Goal: Information Seeking & Learning: Find specific fact

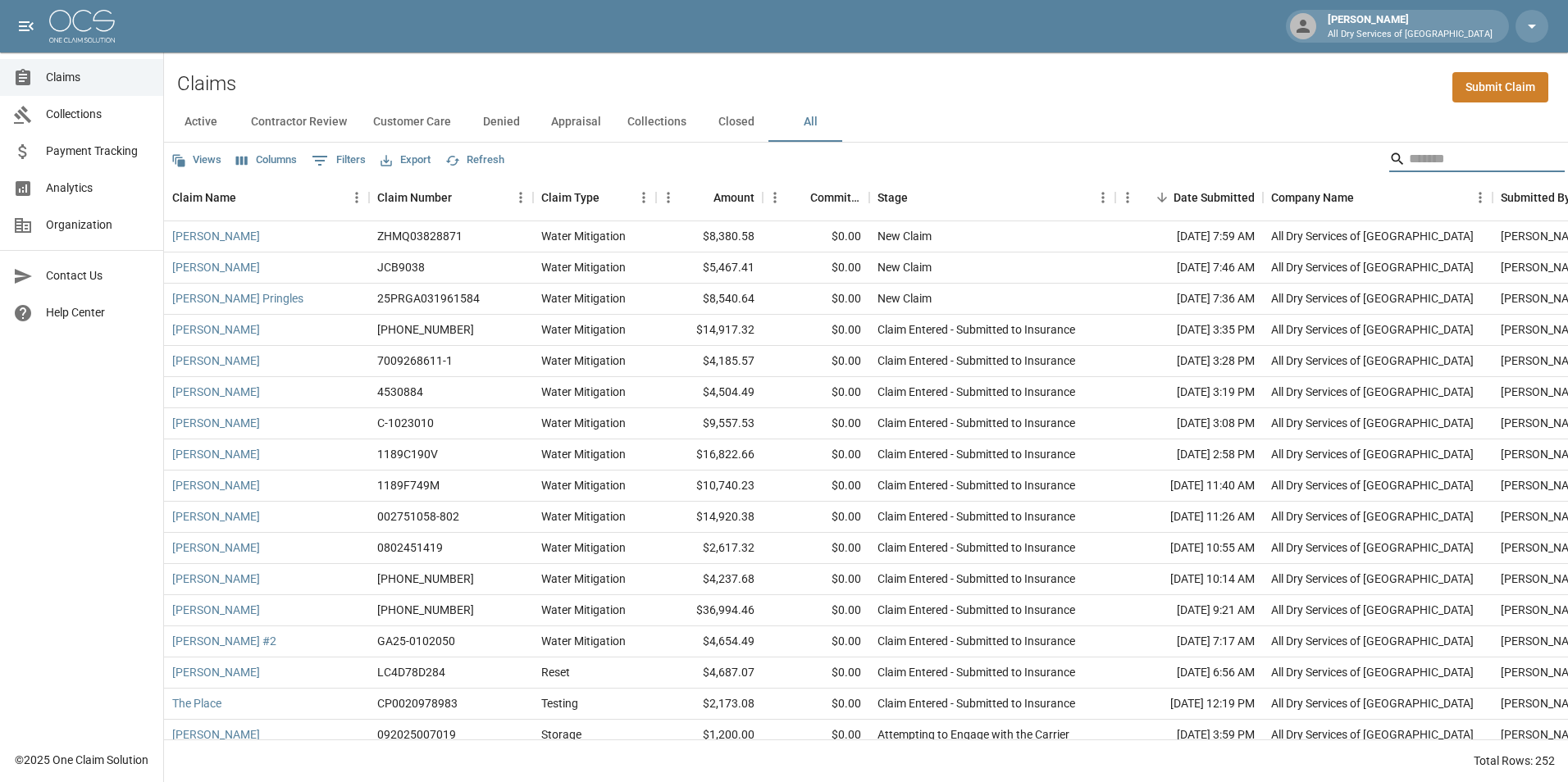
click at [1415, 164] on input "Search" at bounding box center [1474, 158] width 131 height 26
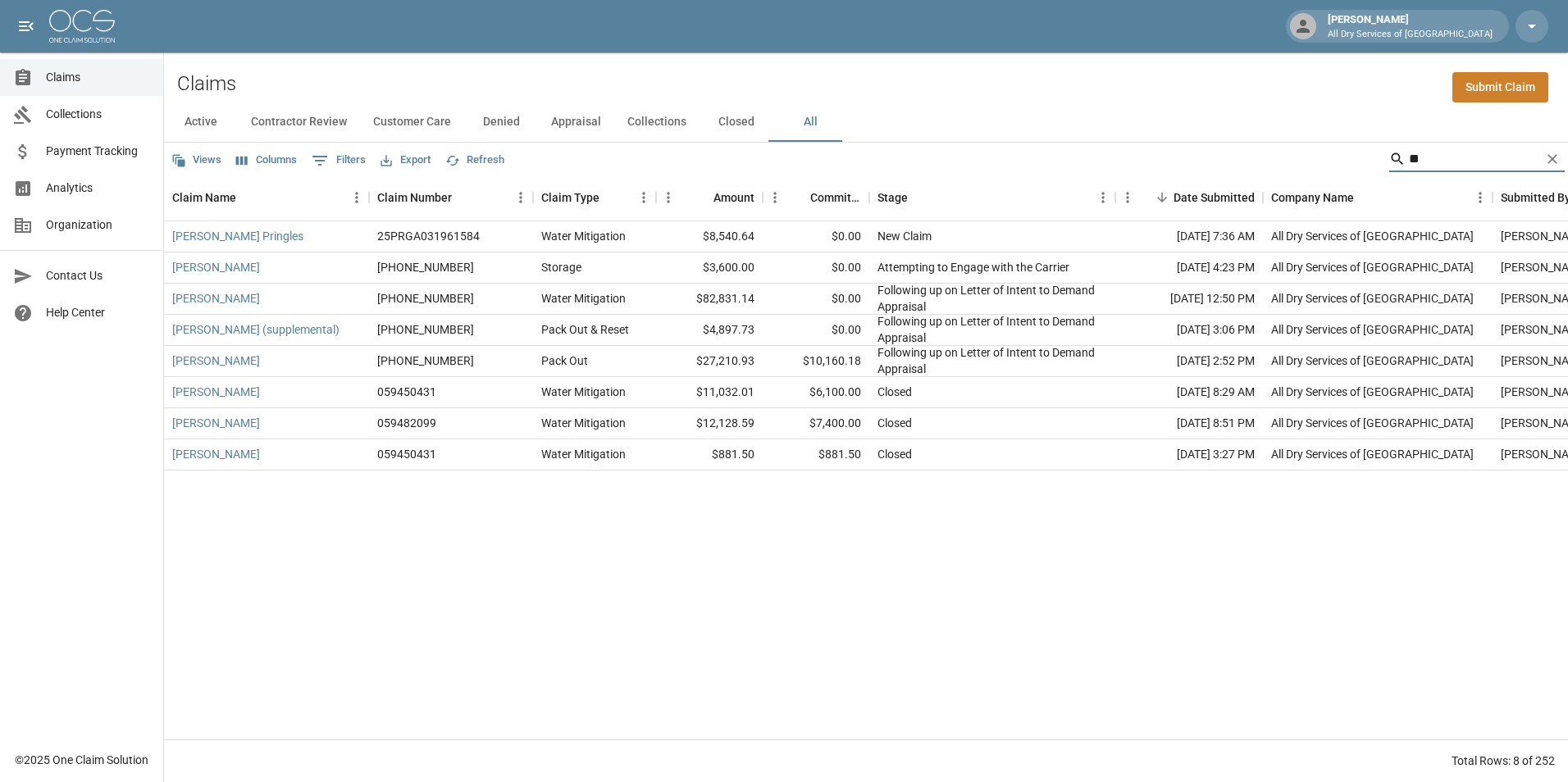
type input "*"
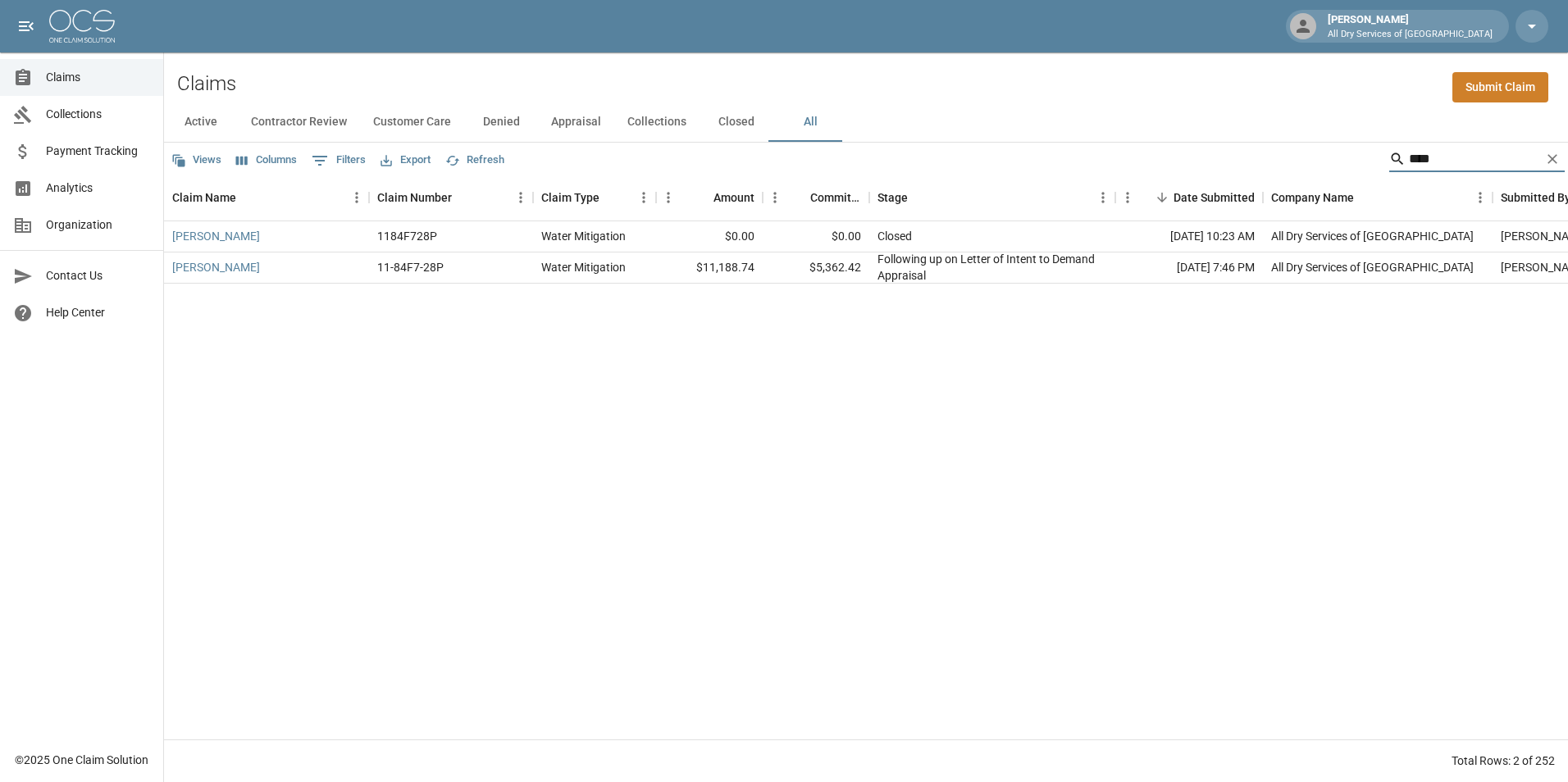
click at [1439, 156] on input "****" at bounding box center [1474, 158] width 131 height 26
type input "*"
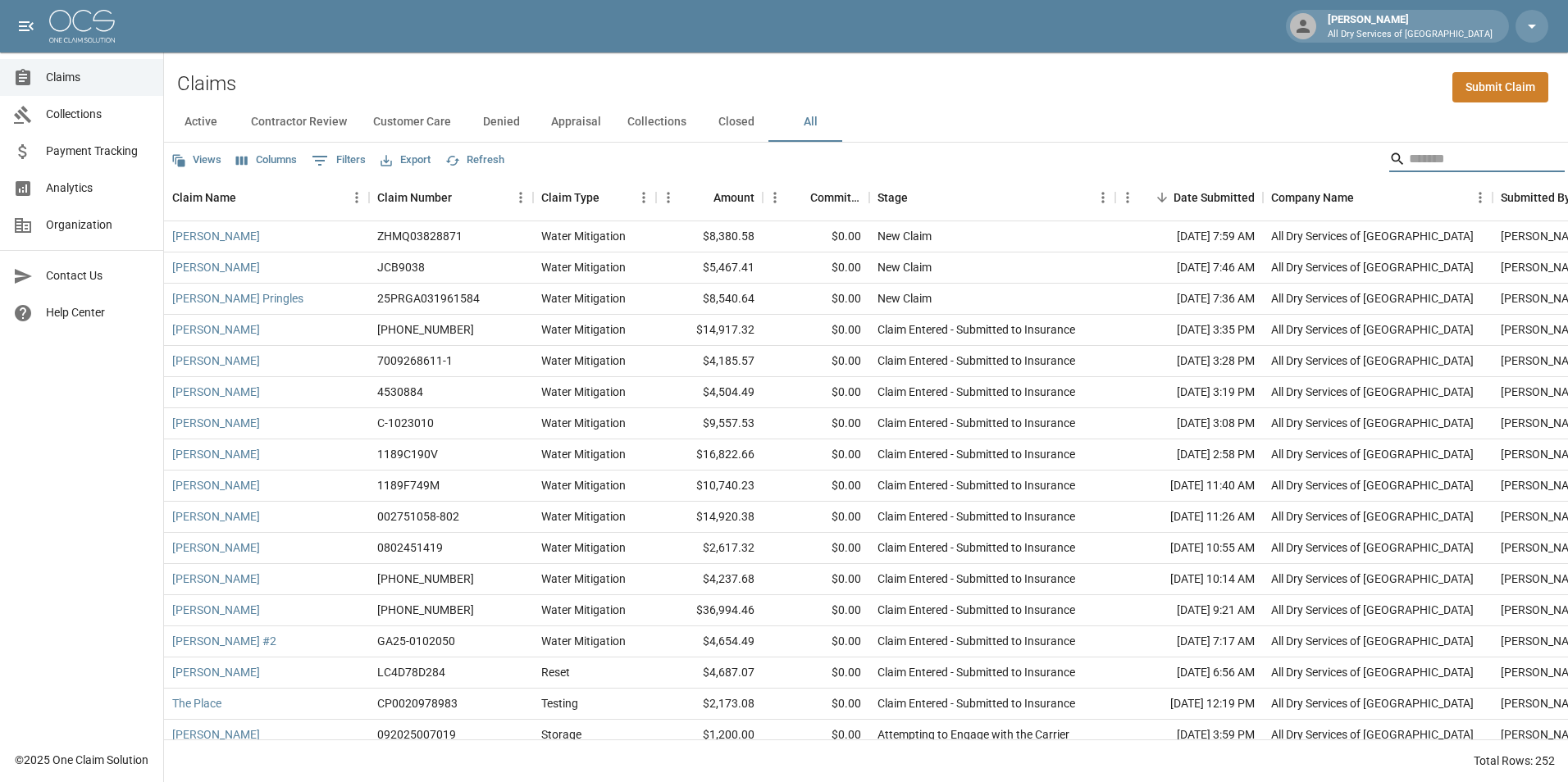
click at [1440, 165] on input "Search" at bounding box center [1474, 158] width 131 height 26
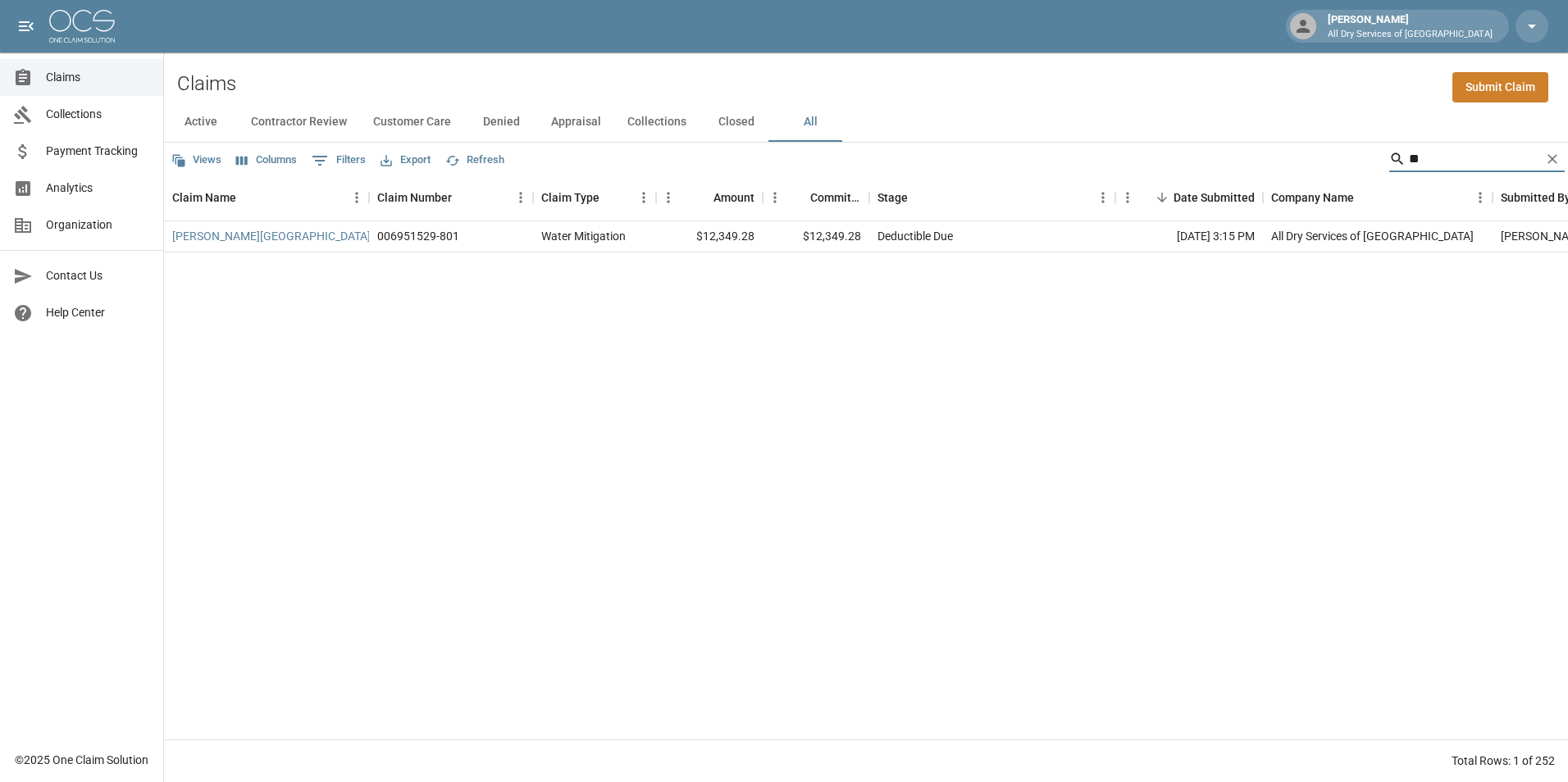
type input "*"
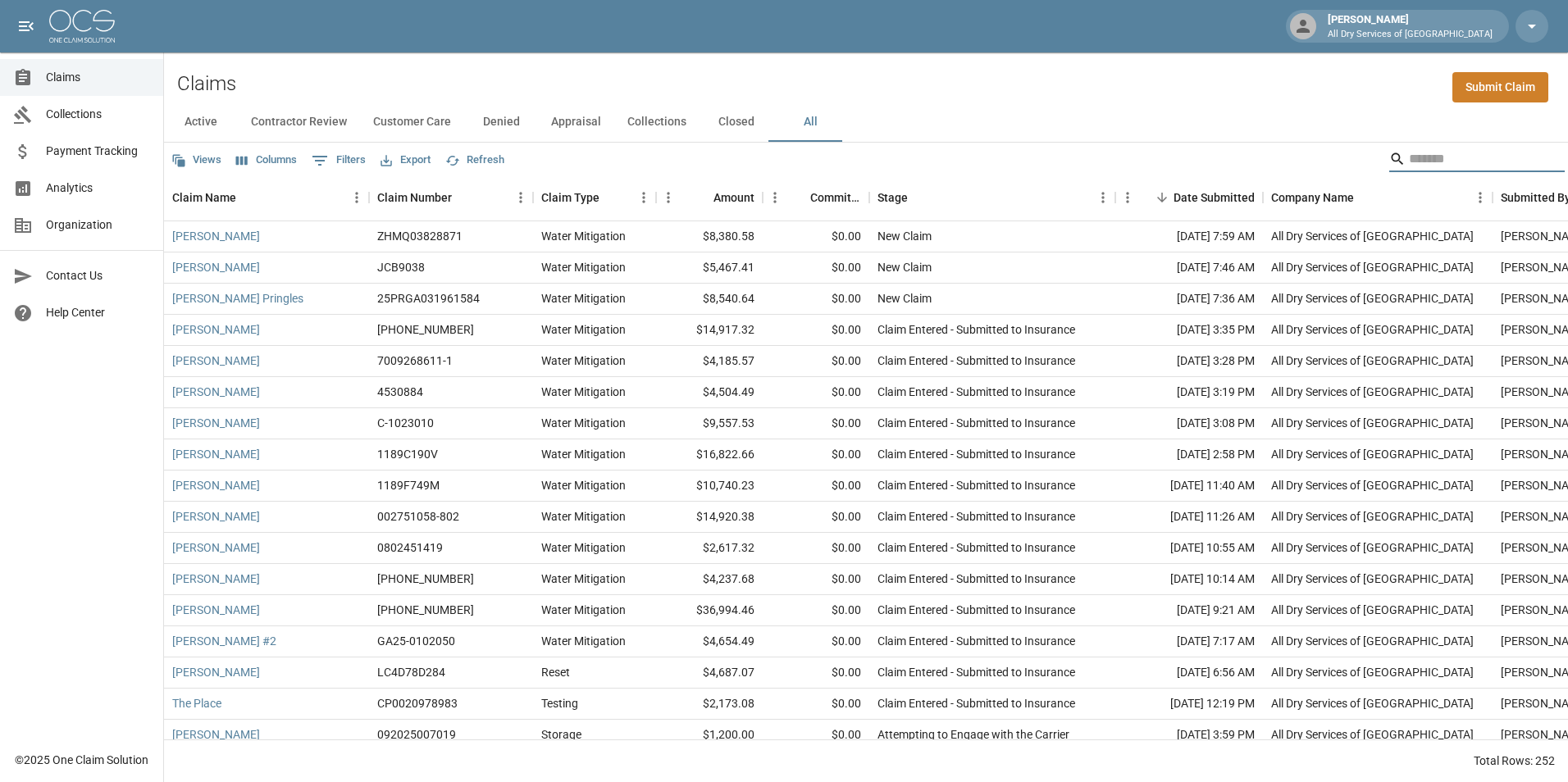
click at [1427, 158] on input "Search" at bounding box center [1474, 158] width 131 height 26
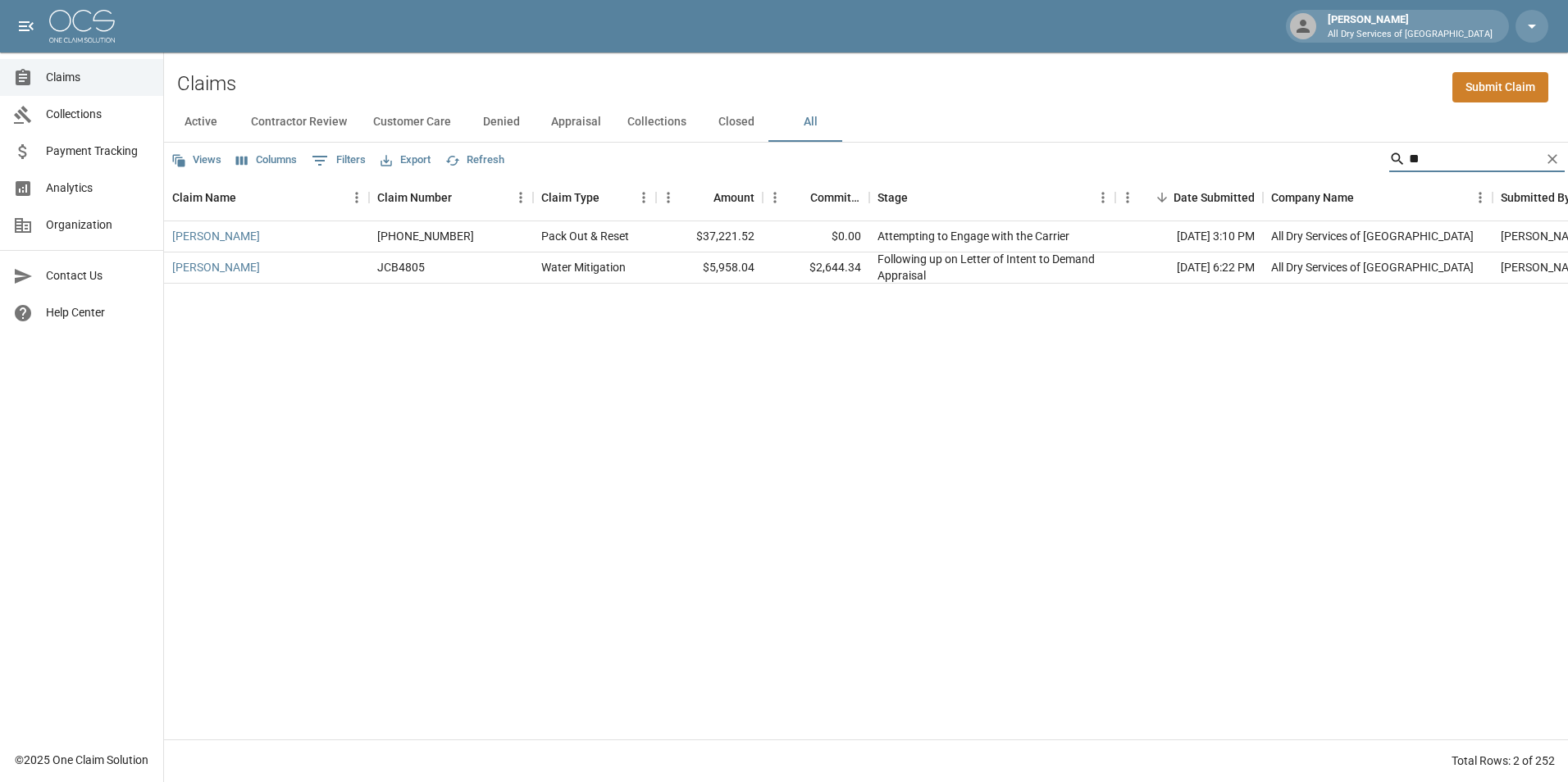
type input "*"
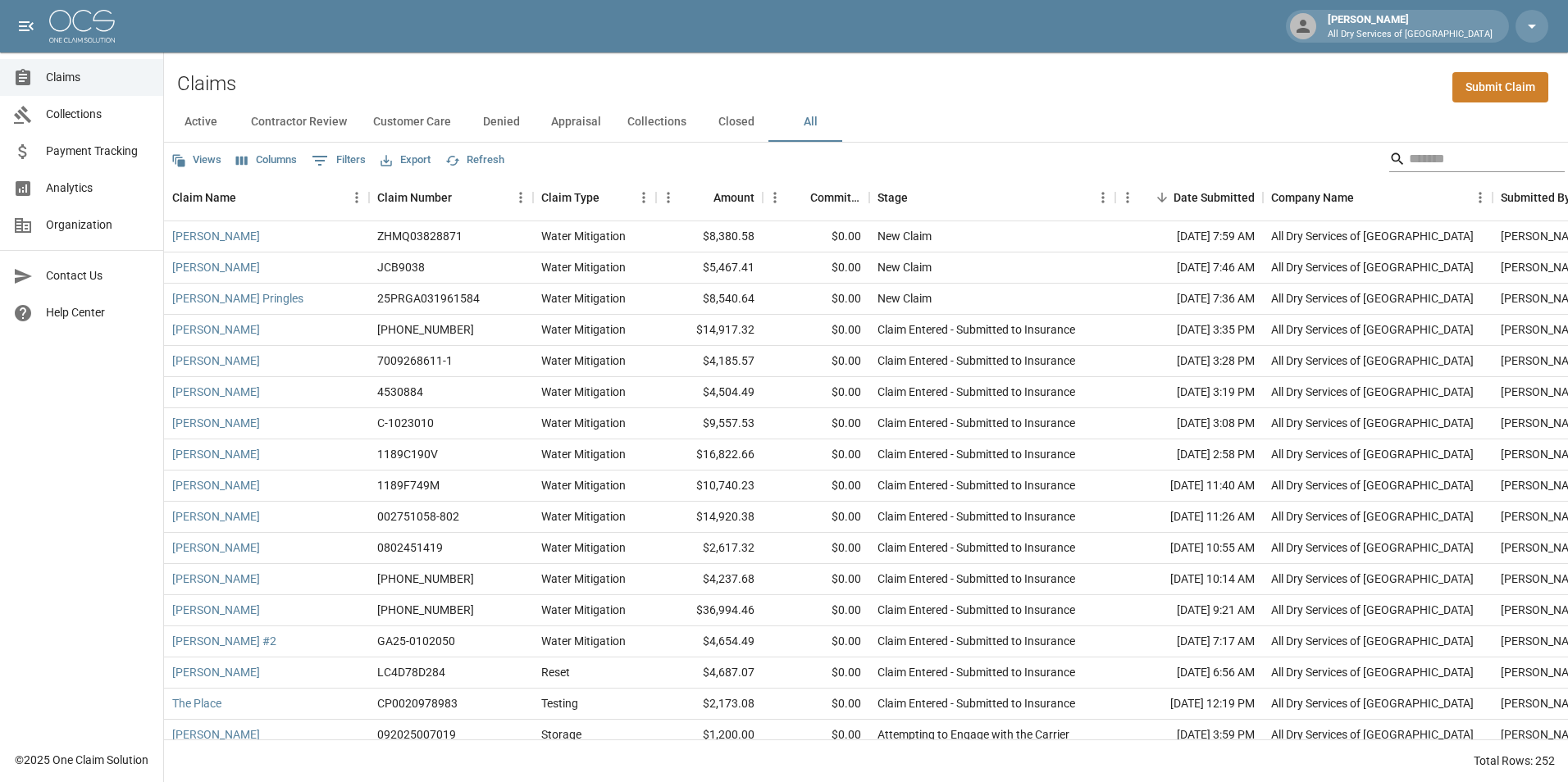
click at [1424, 162] on input "Search" at bounding box center [1474, 158] width 131 height 26
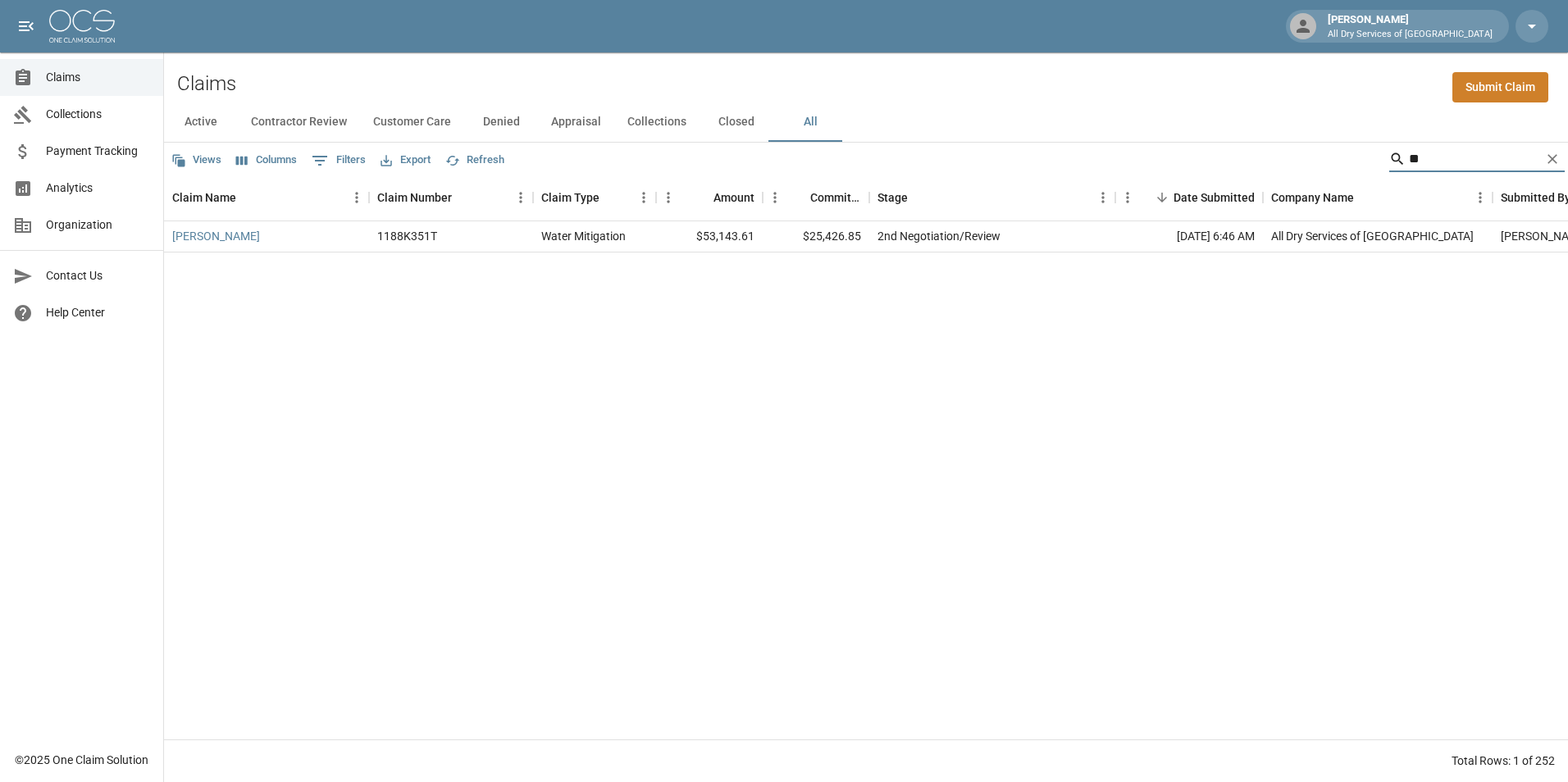
type input "*"
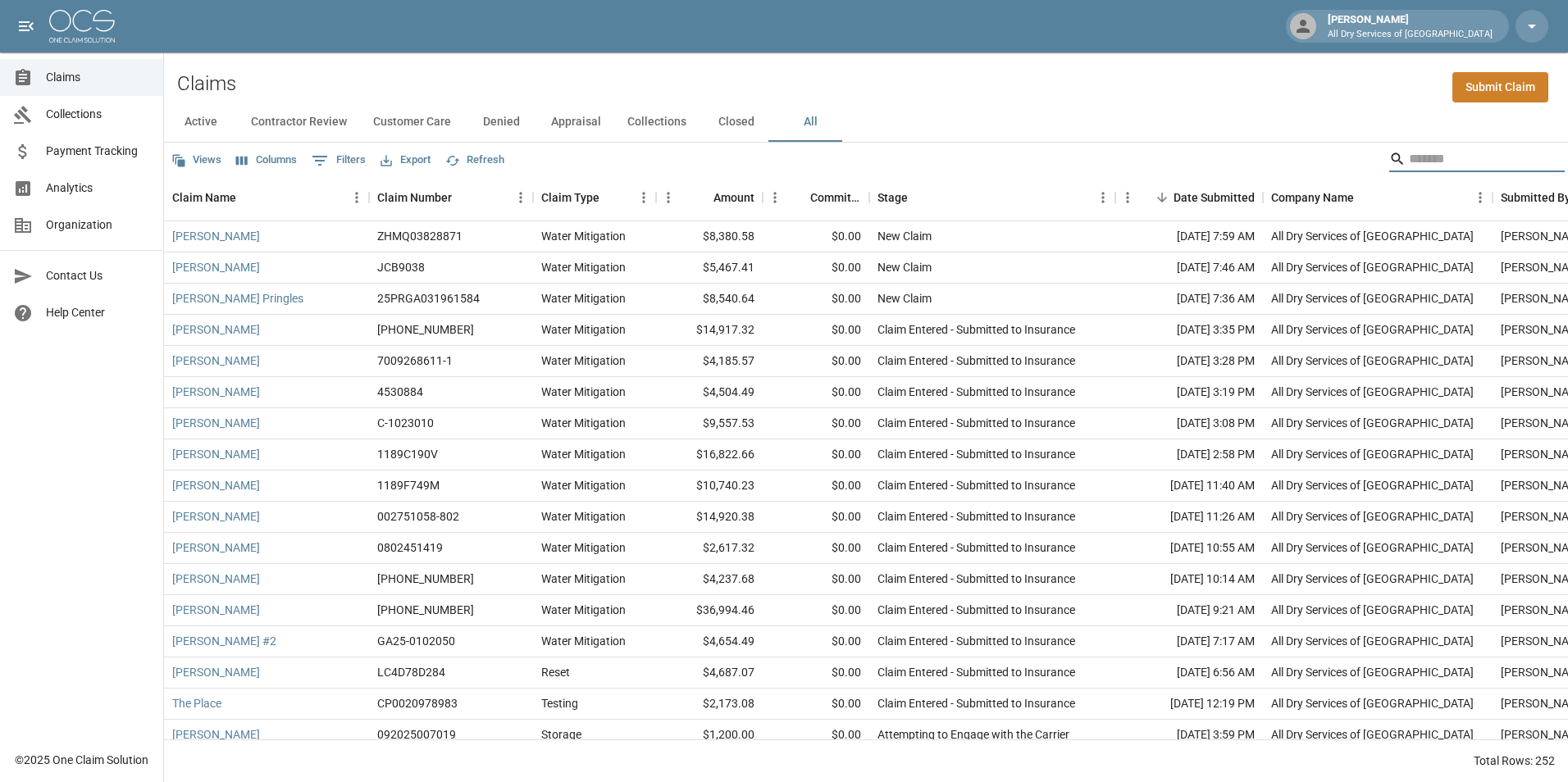
click at [1449, 167] on input "Search" at bounding box center [1474, 158] width 131 height 26
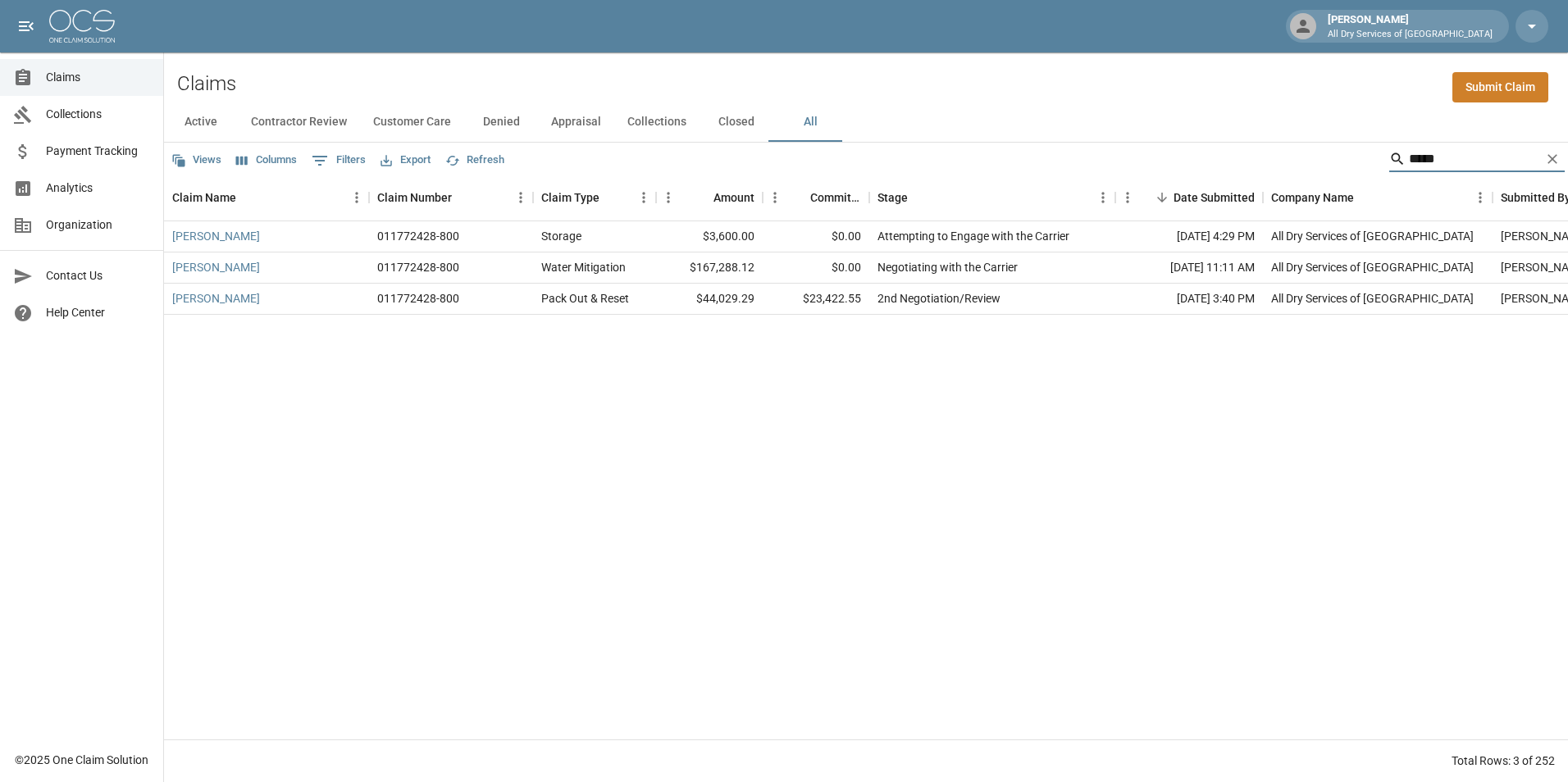
type input "*****"
click at [206, 234] on link "[PERSON_NAME]" at bounding box center [217, 236] width 88 height 16
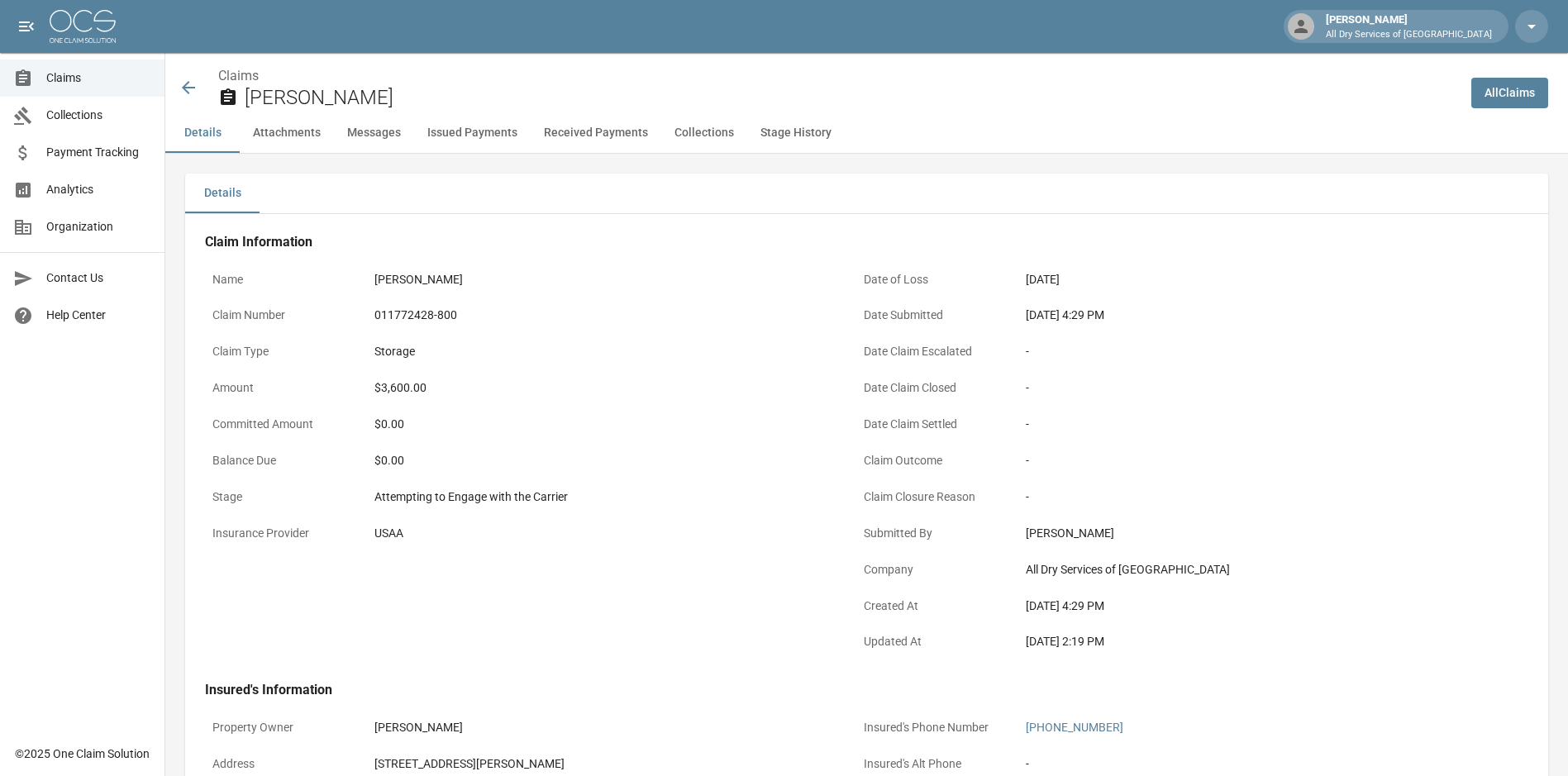
click at [1513, 88] on link "All Claims" at bounding box center [1509, 93] width 77 height 31
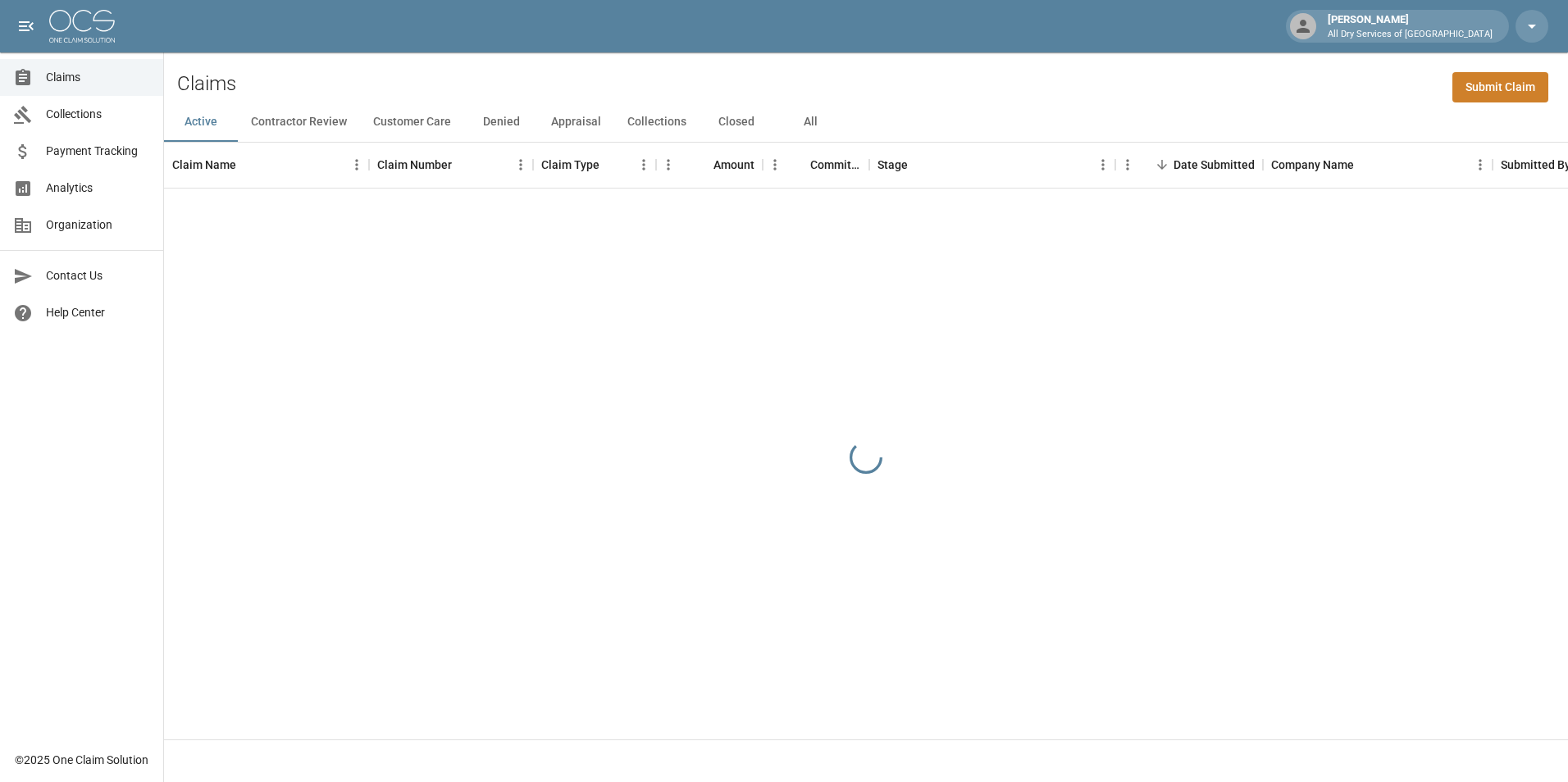
click at [808, 124] on button "All" at bounding box center [810, 122] width 74 height 40
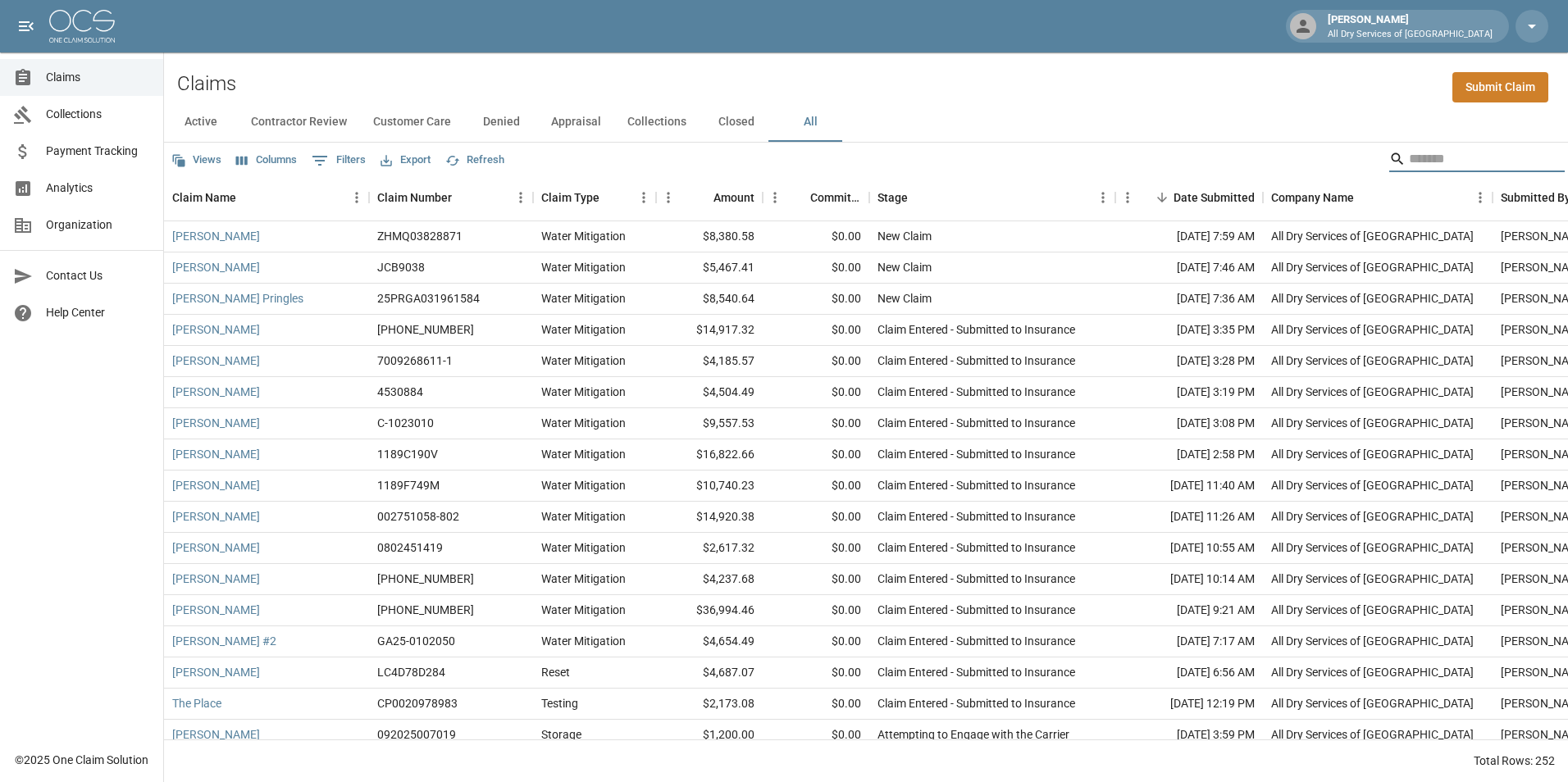
click at [1425, 156] on input "Search" at bounding box center [1474, 158] width 131 height 26
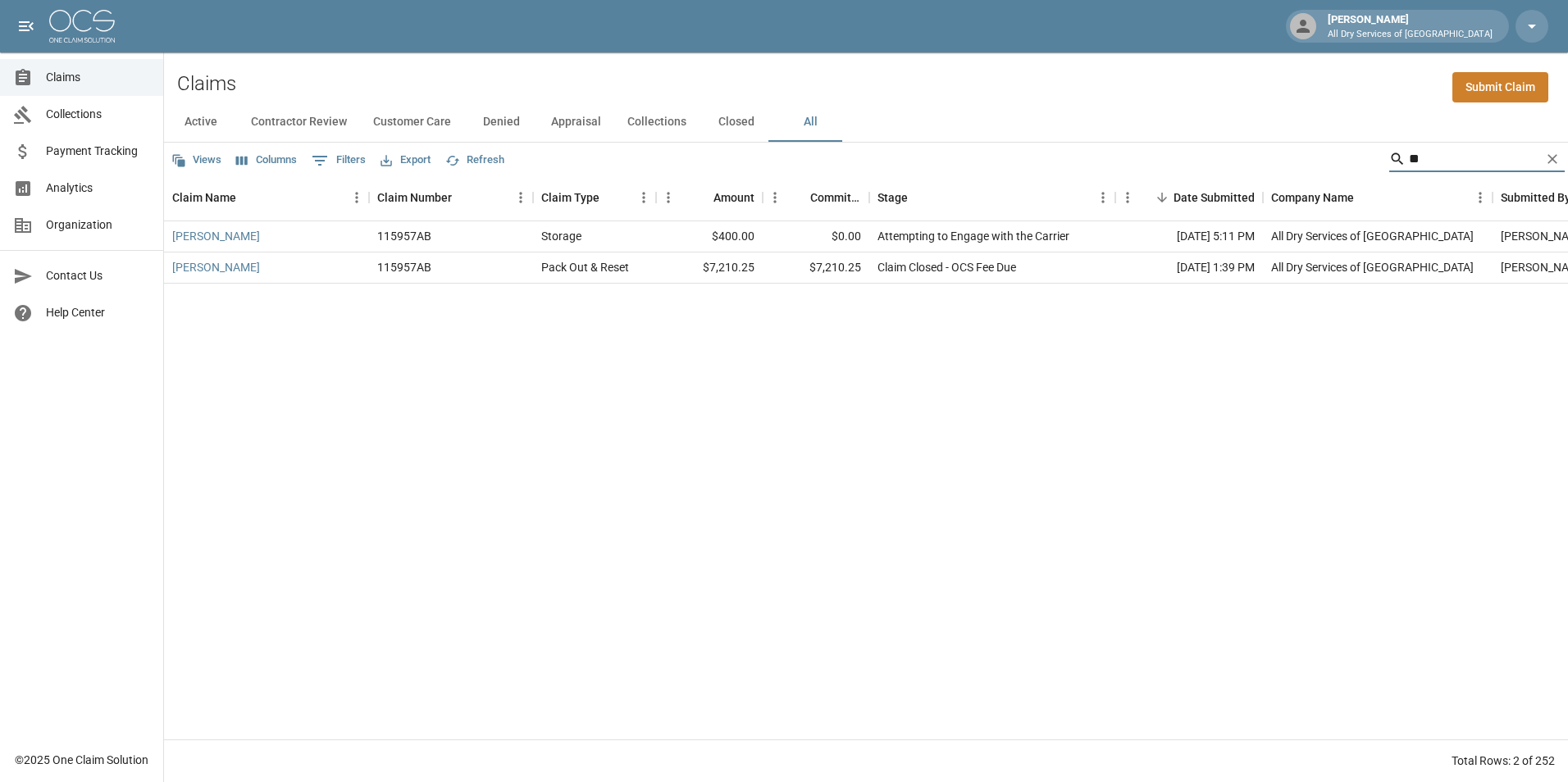
type input "*"
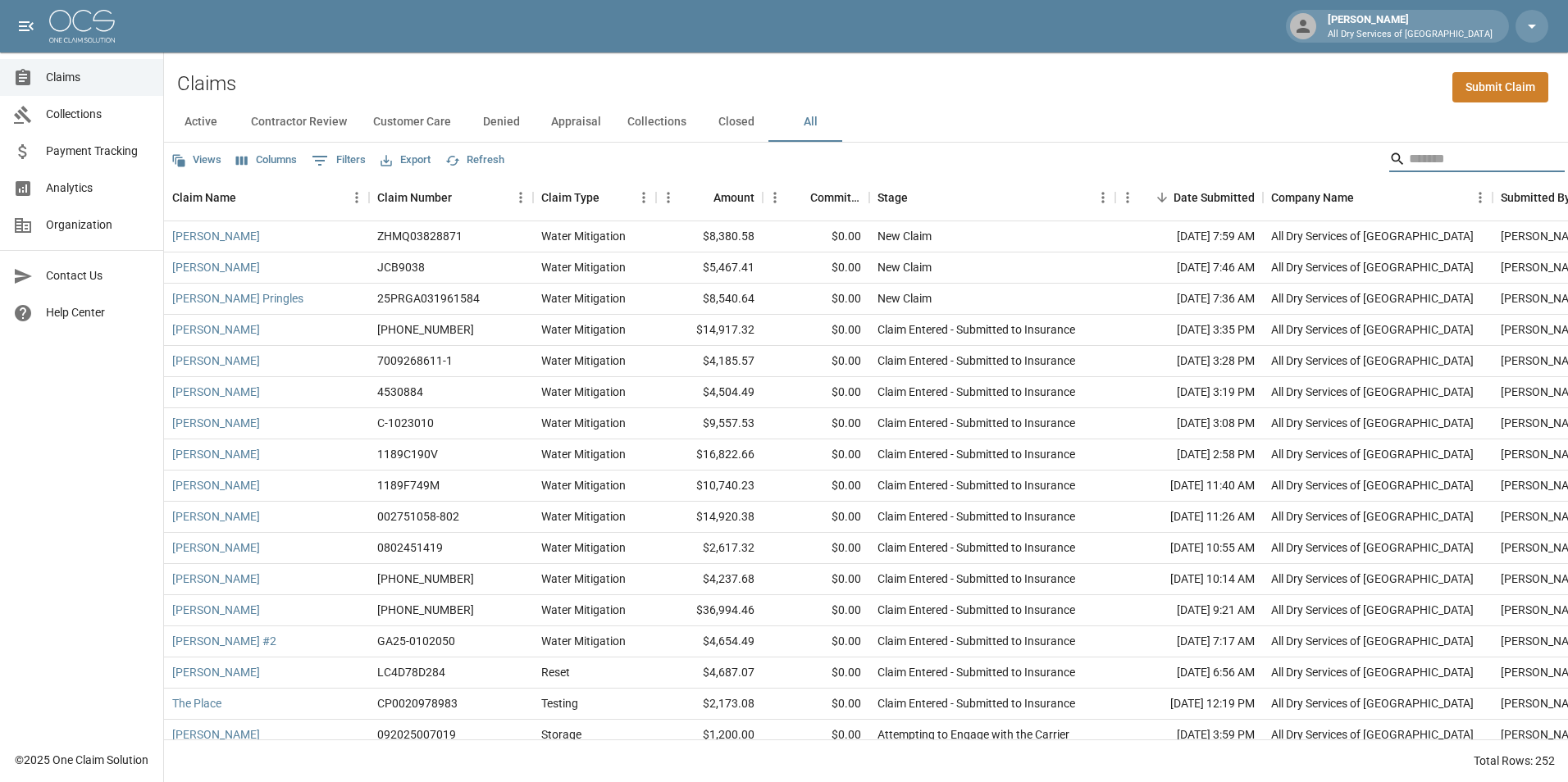
click at [1447, 173] on div "Search" at bounding box center [1476, 160] width 175 height 30
click at [1448, 162] on input "Search" at bounding box center [1474, 158] width 131 height 26
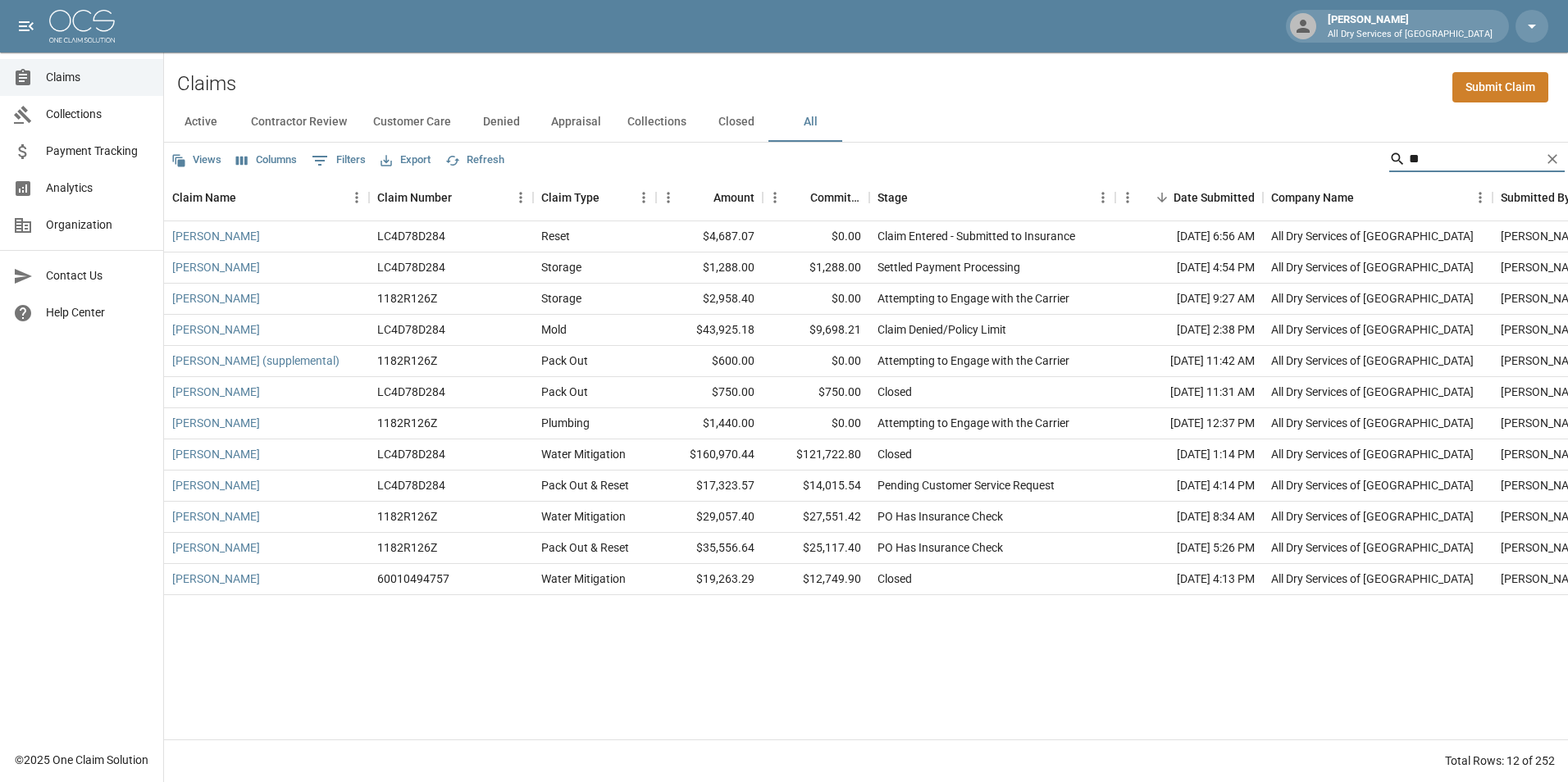
type input "*"
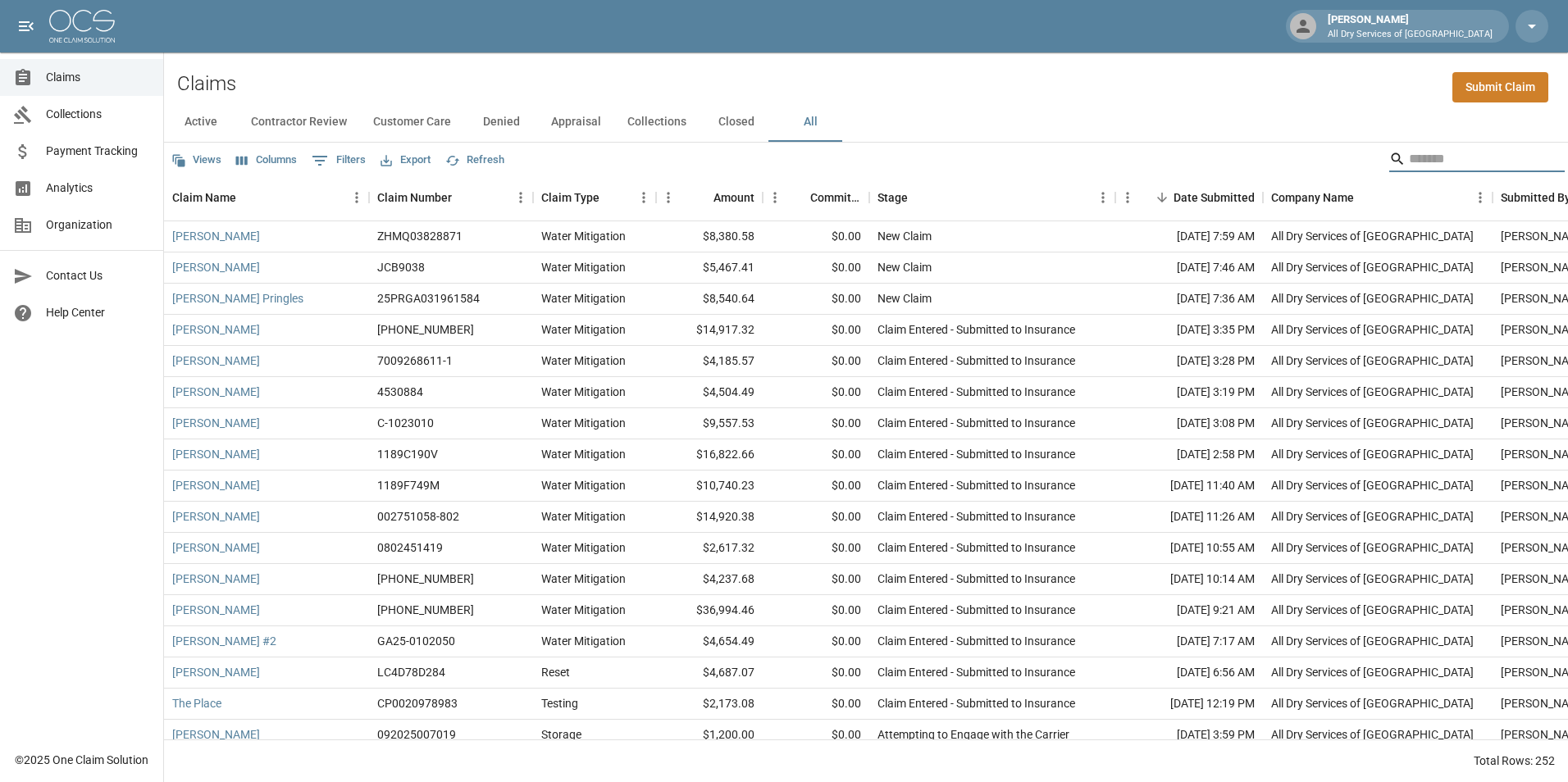
click at [1441, 158] on input "Search" at bounding box center [1474, 158] width 131 height 26
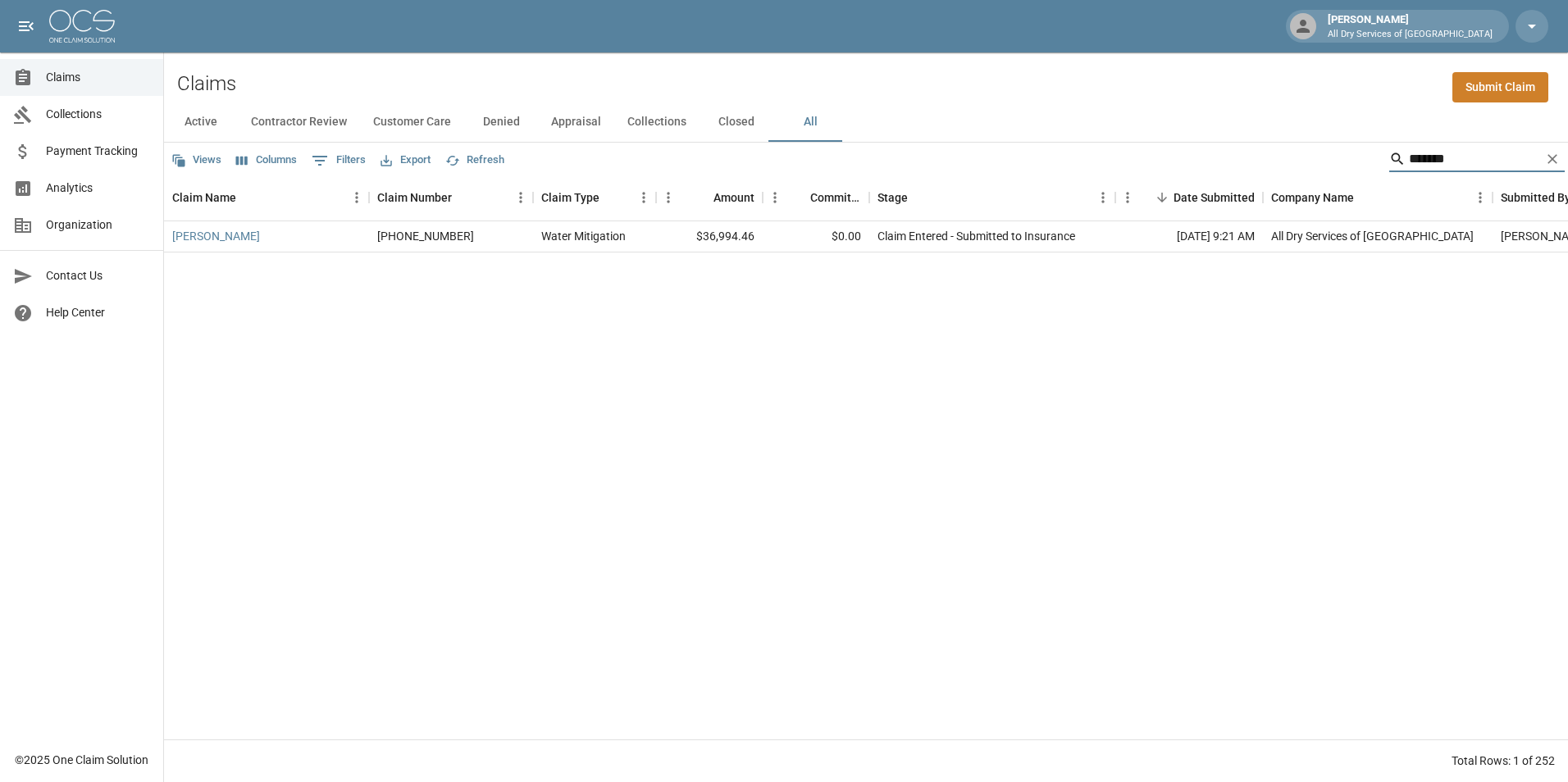
type input "*******"
click at [227, 235] on link "[PERSON_NAME]" at bounding box center [217, 236] width 88 height 16
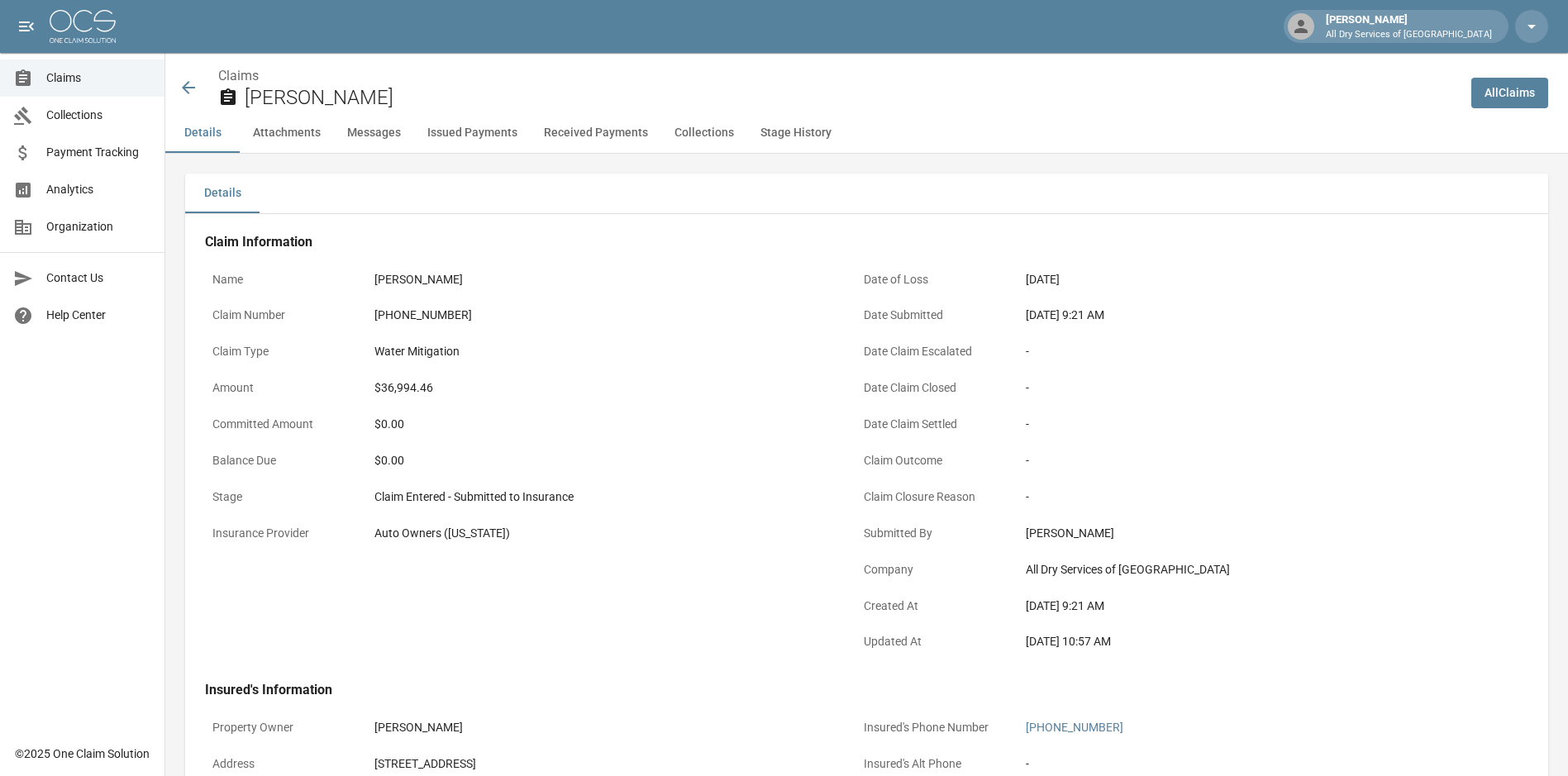
click at [370, 130] on button "Messages" at bounding box center [374, 133] width 80 height 40
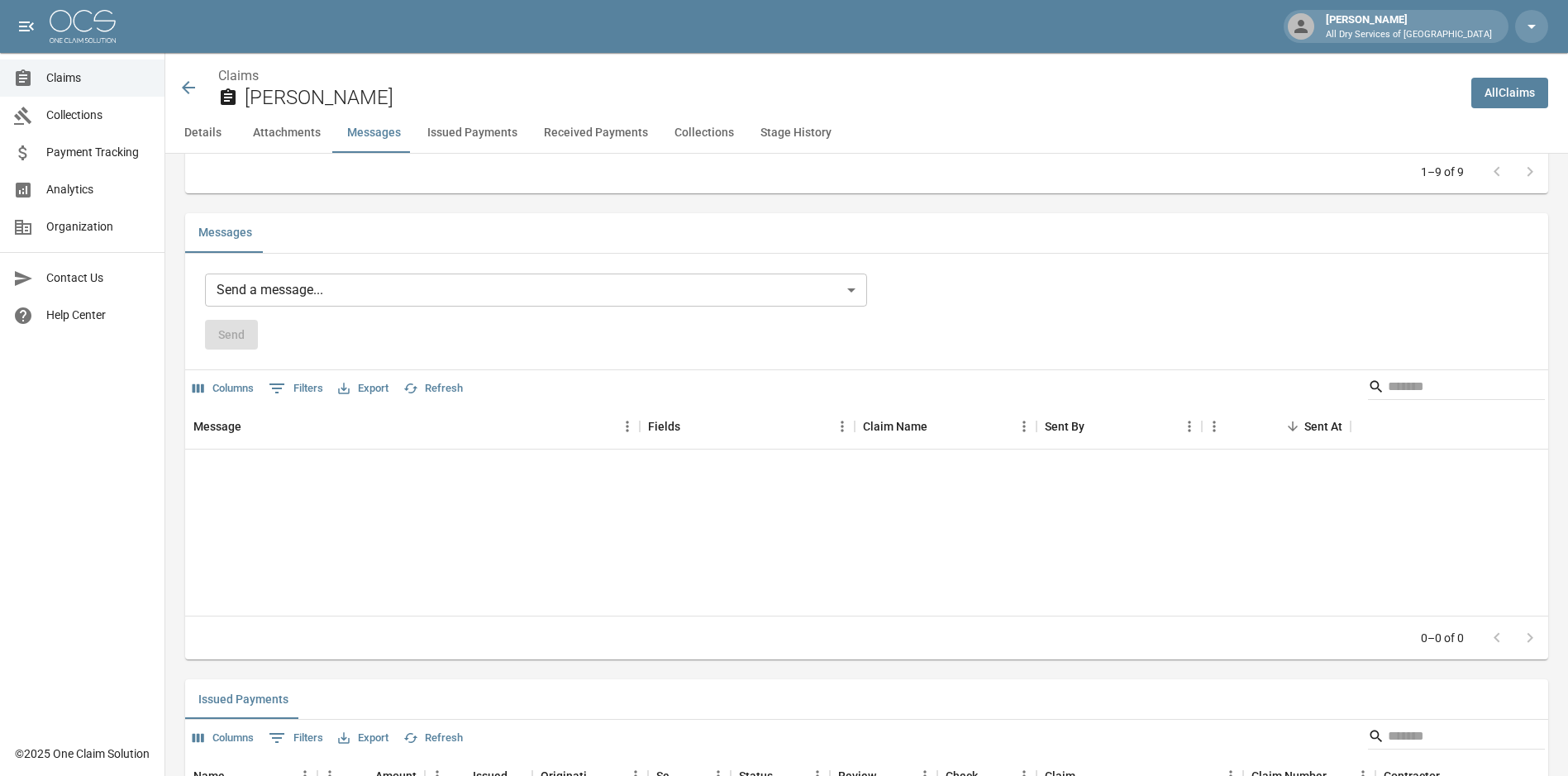
scroll to position [1474, 0]
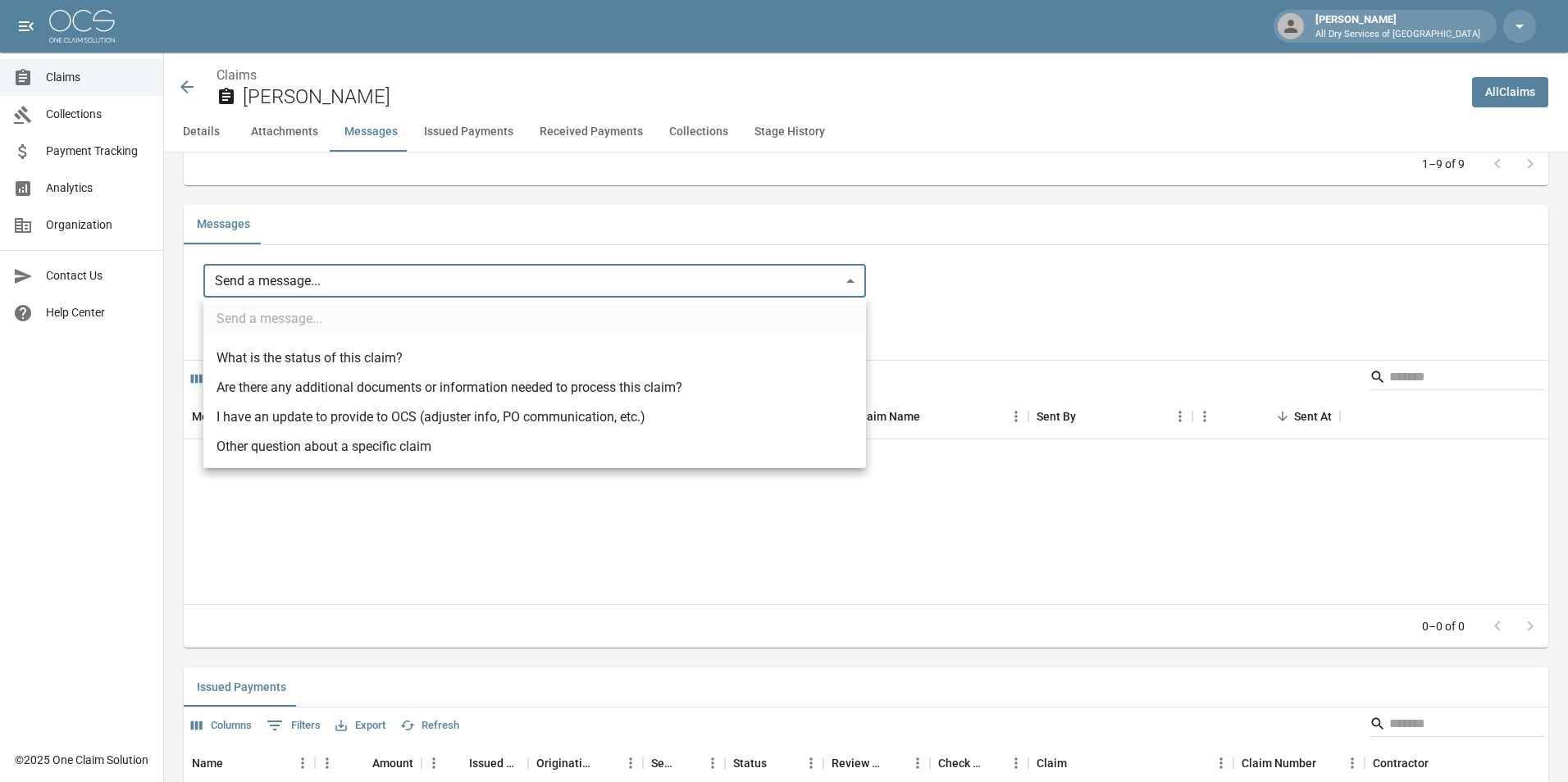
click at [291, 275] on body "Joe Antonelli All Dry Services of Atlanta Claims Collections Payment Tracking A…" at bounding box center [784, 237] width 1568 height 3402
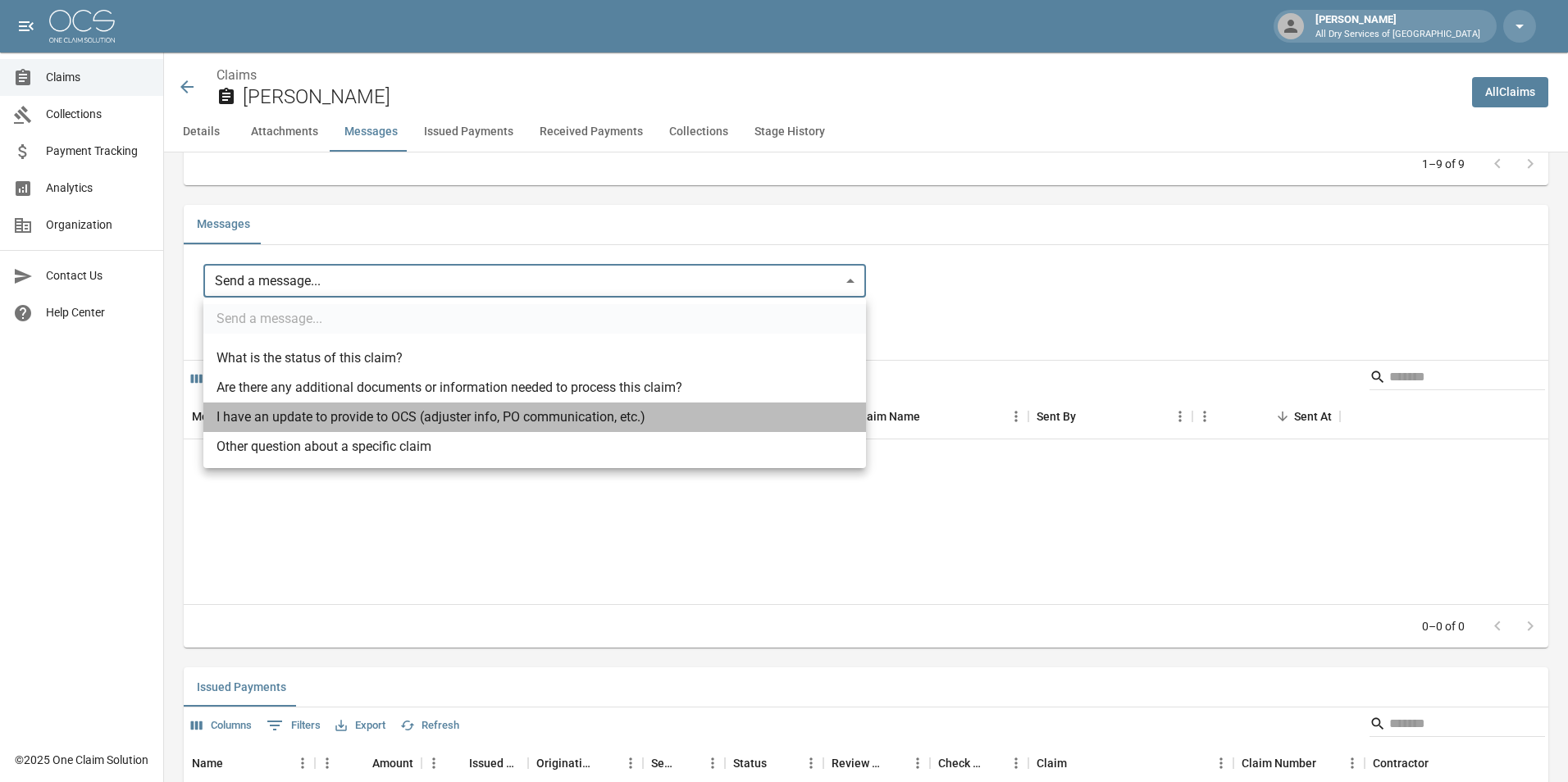
click at [350, 416] on li "I have an update to provide to OCS (adjuster info, PO communication, etc.)" at bounding box center [534, 417] width 663 height 30
type input "**********"
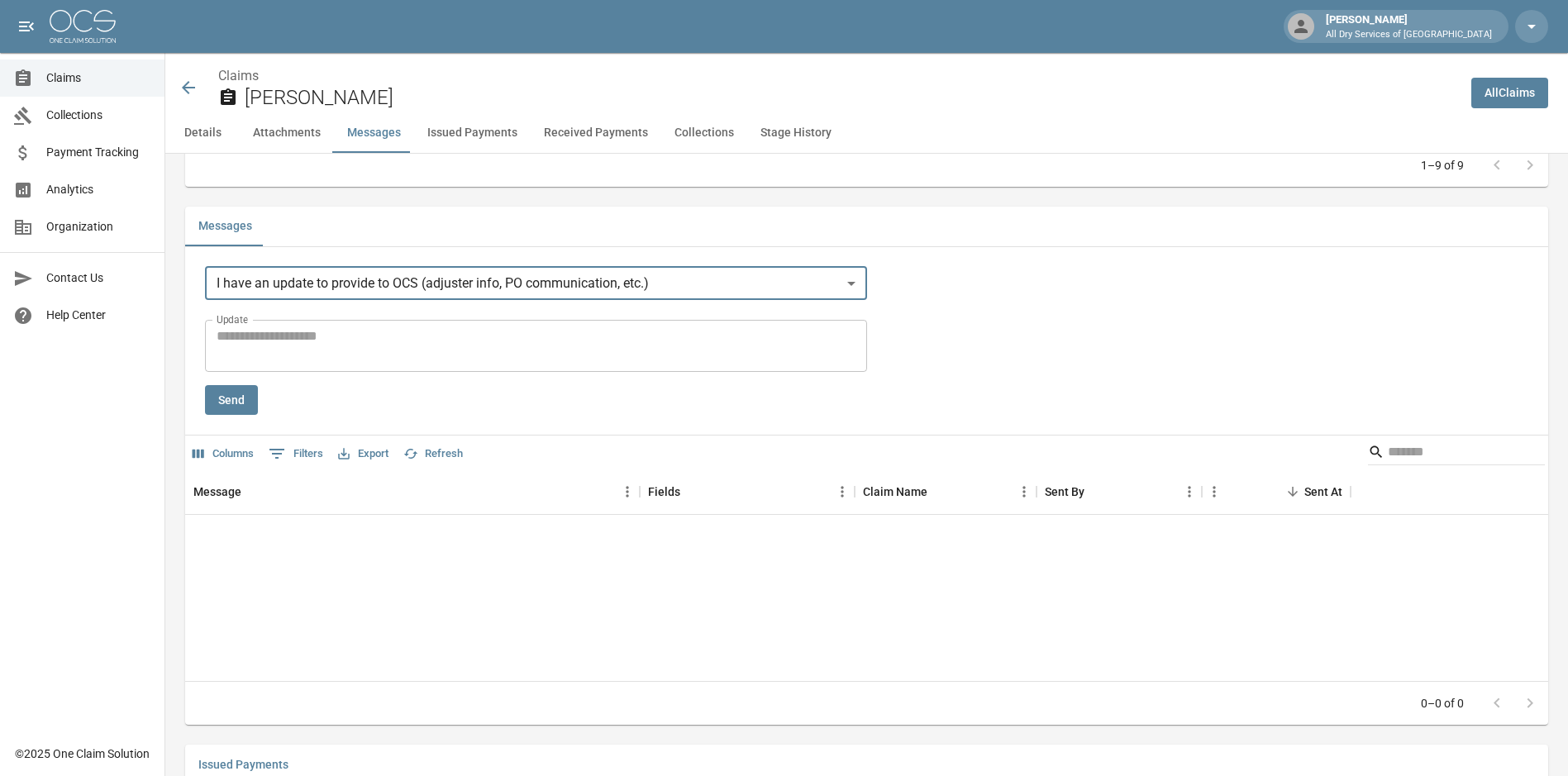
click at [274, 340] on textarea "Update" at bounding box center [535, 345] width 639 height 38
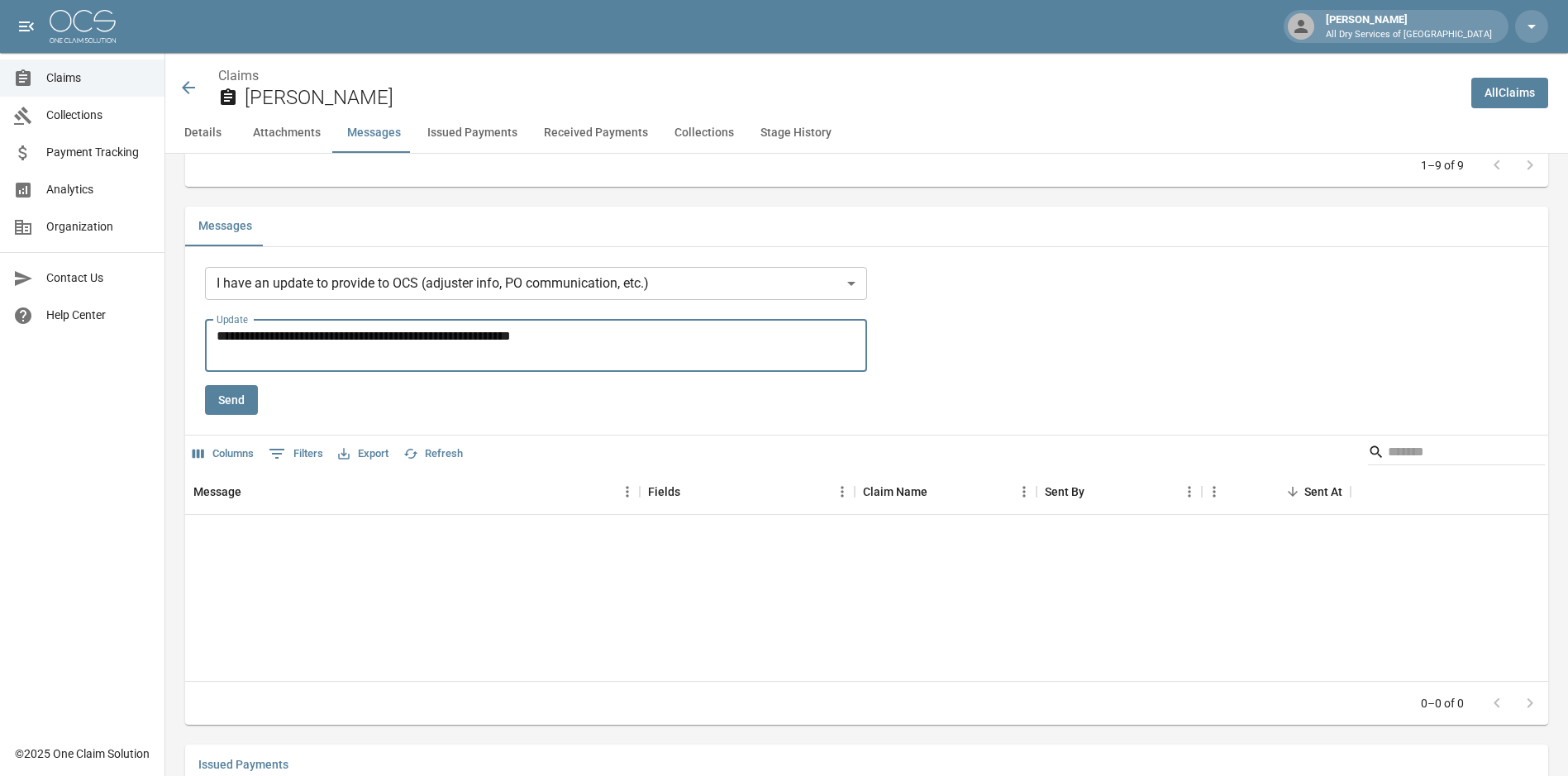
click at [346, 334] on textarea "**********" at bounding box center [539, 345] width 645 height 38
click at [658, 340] on textarea "**********" at bounding box center [539, 345] width 645 height 38
type textarea "**********"
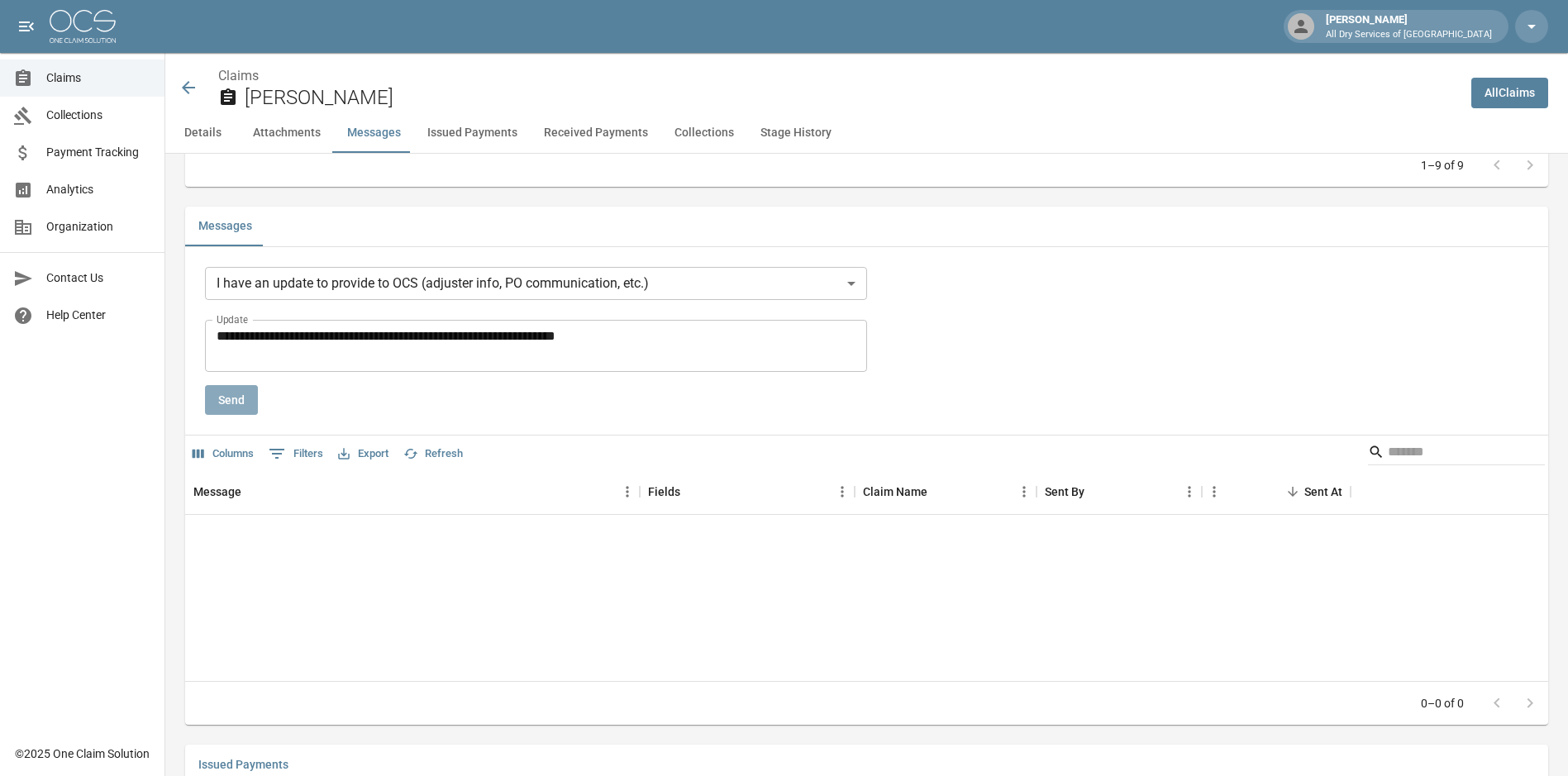
click at [229, 392] on button "Send" at bounding box center [231, 400] width 53 height 31
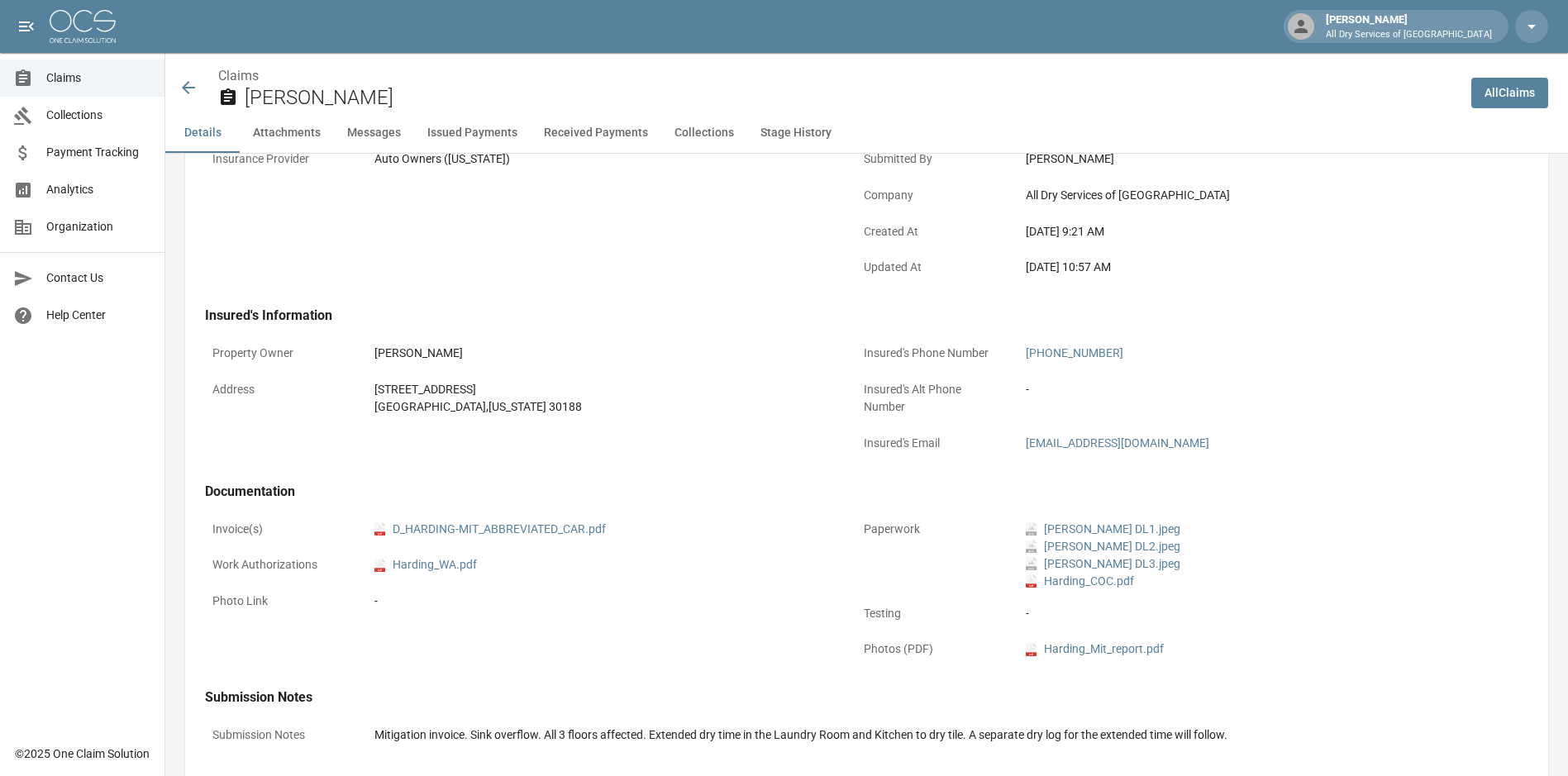
scroll to position [71, 0]
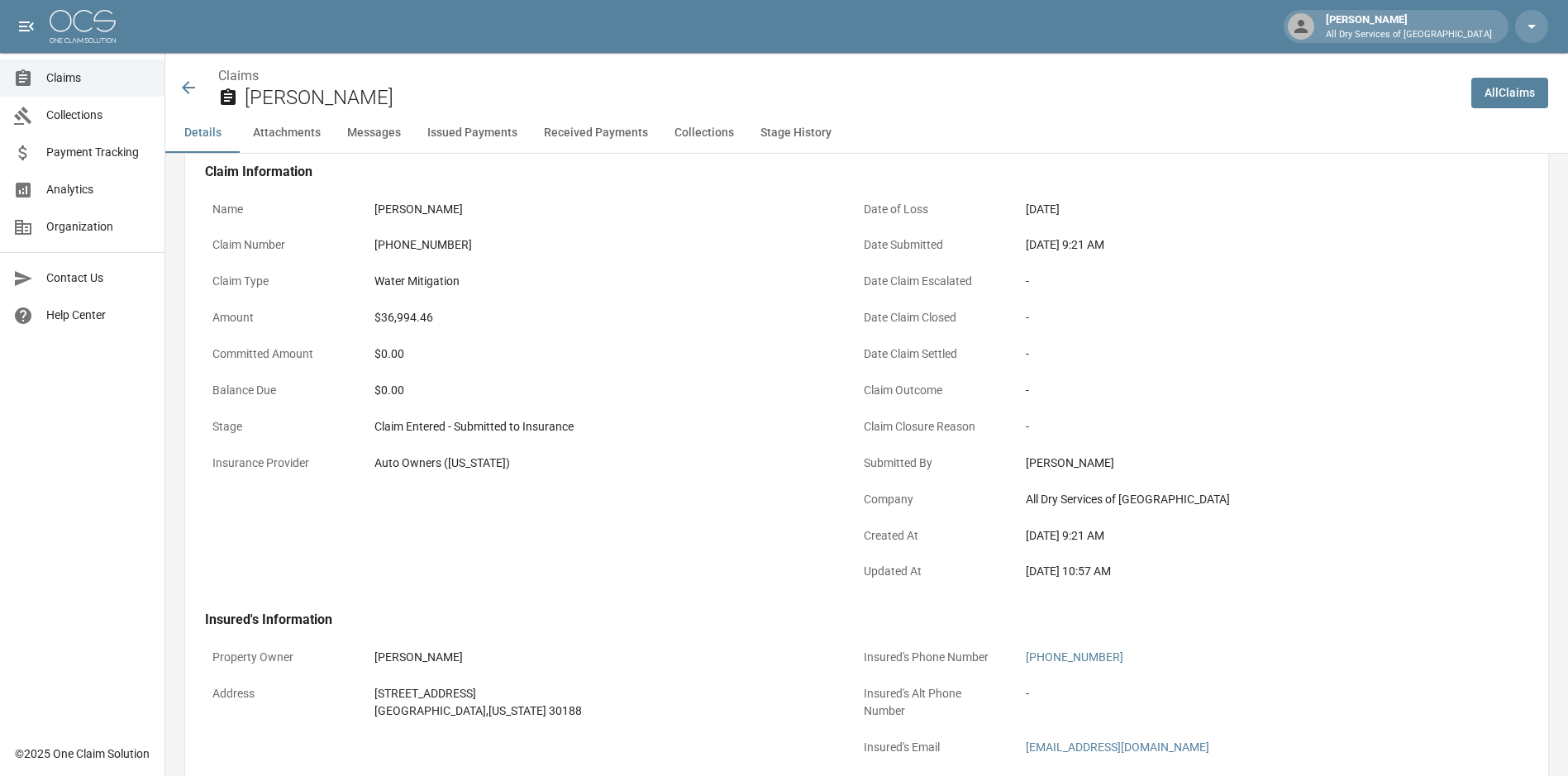
click at [70, 74] on span "Claims" at bounding box center [99, 78] width 105 height 17
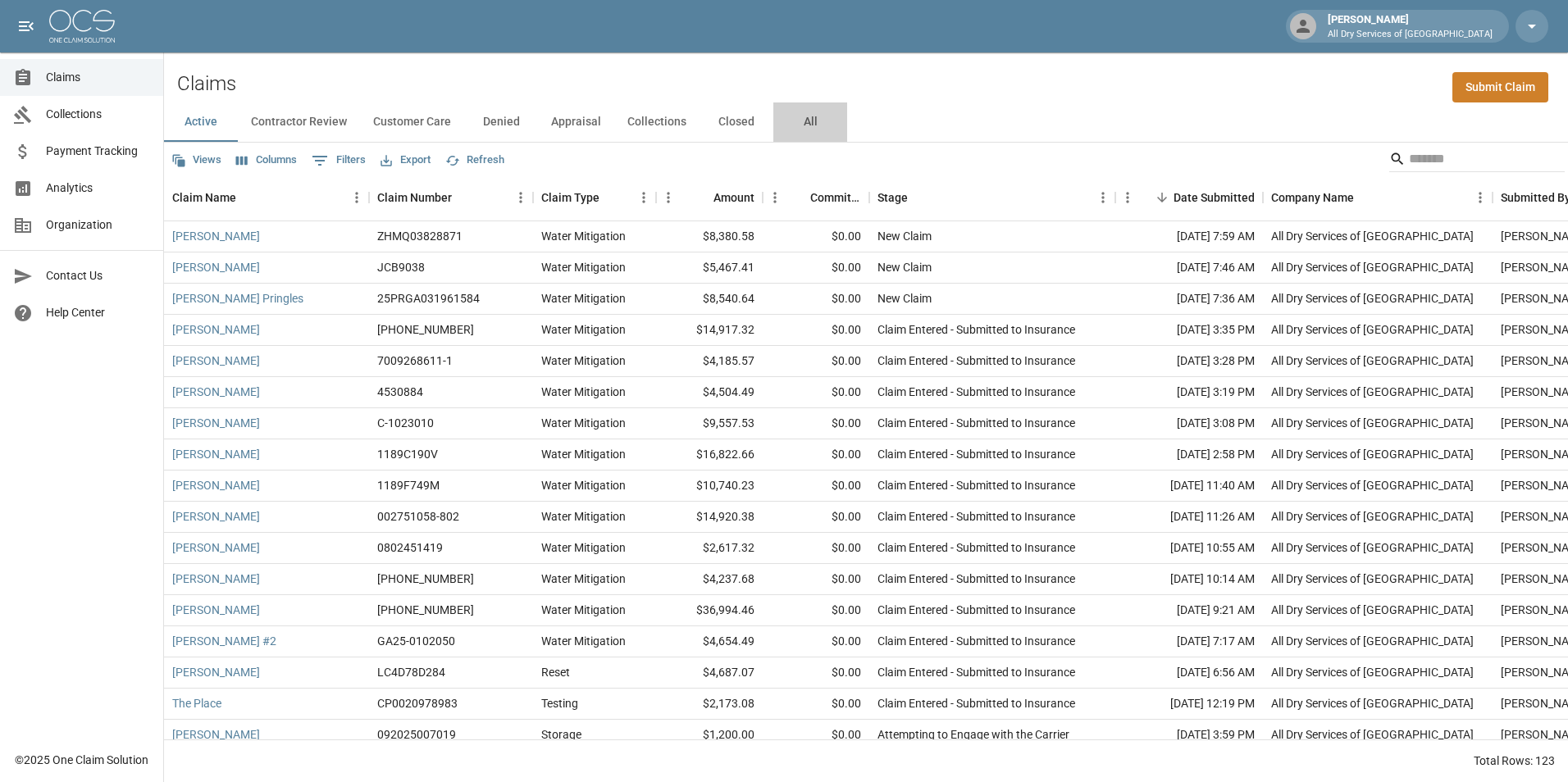
click at [801, 130] on button "All" at bounding box center [810, 122] width 74 height 40
click at [124, 183] on span "Analytics" at bounding box center [98, 188] width 104 height 17
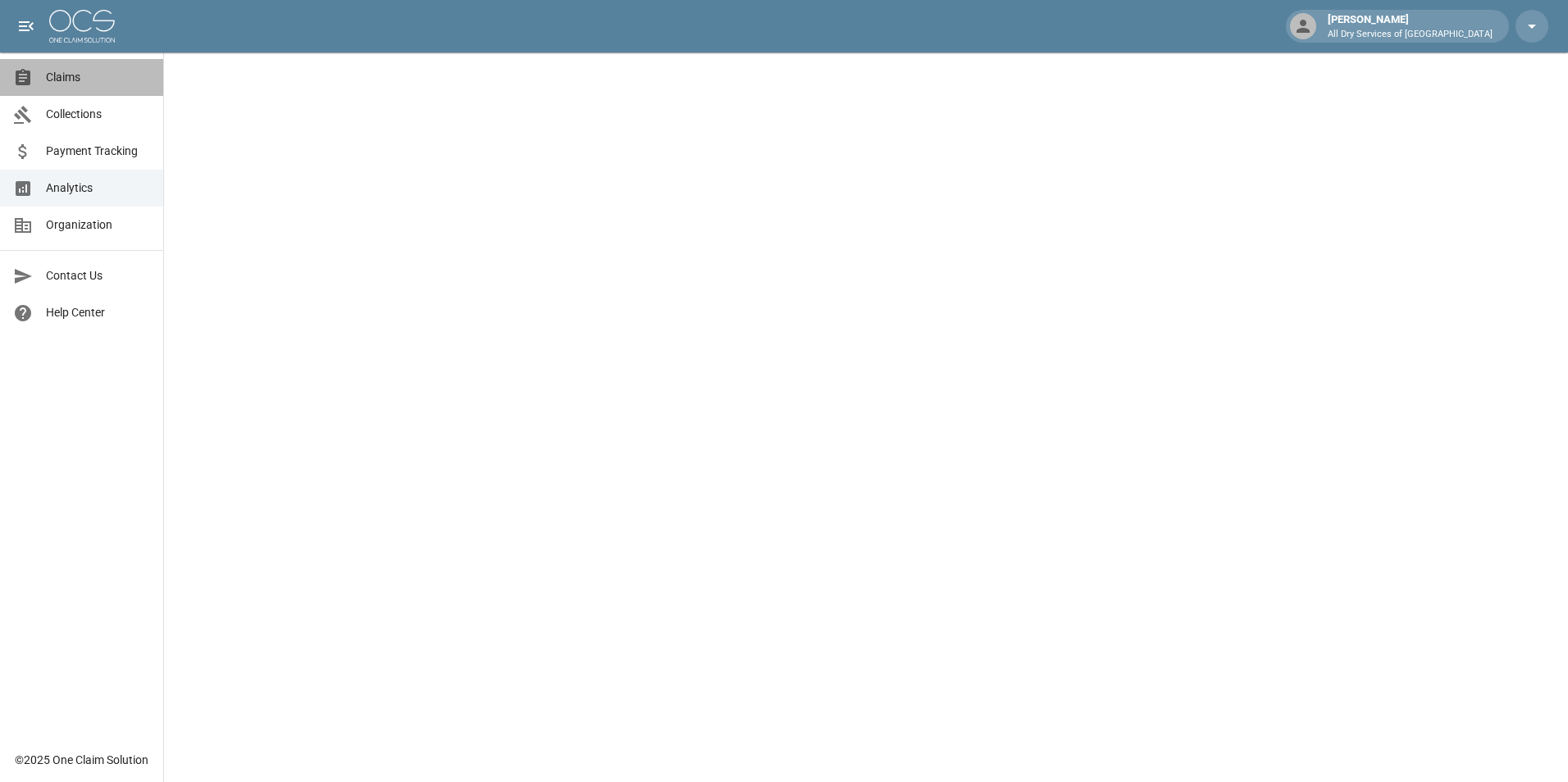
click at [76, 72] on span "Claims" at bounding box center [98, 77] width 104 height 17
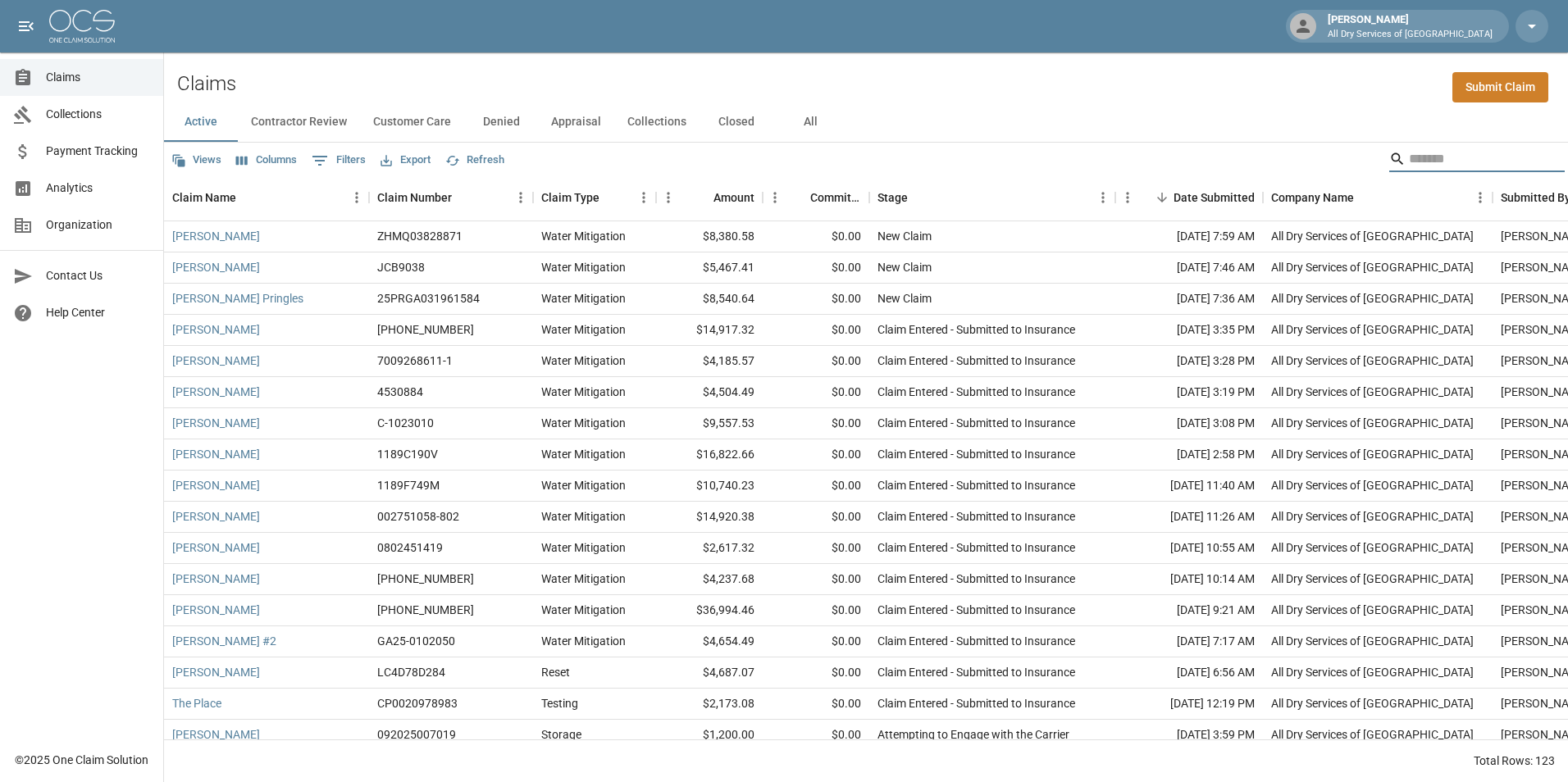
click at [1446, 164] on input "Search" at bounding box center [1474, 158] width 131 height 26
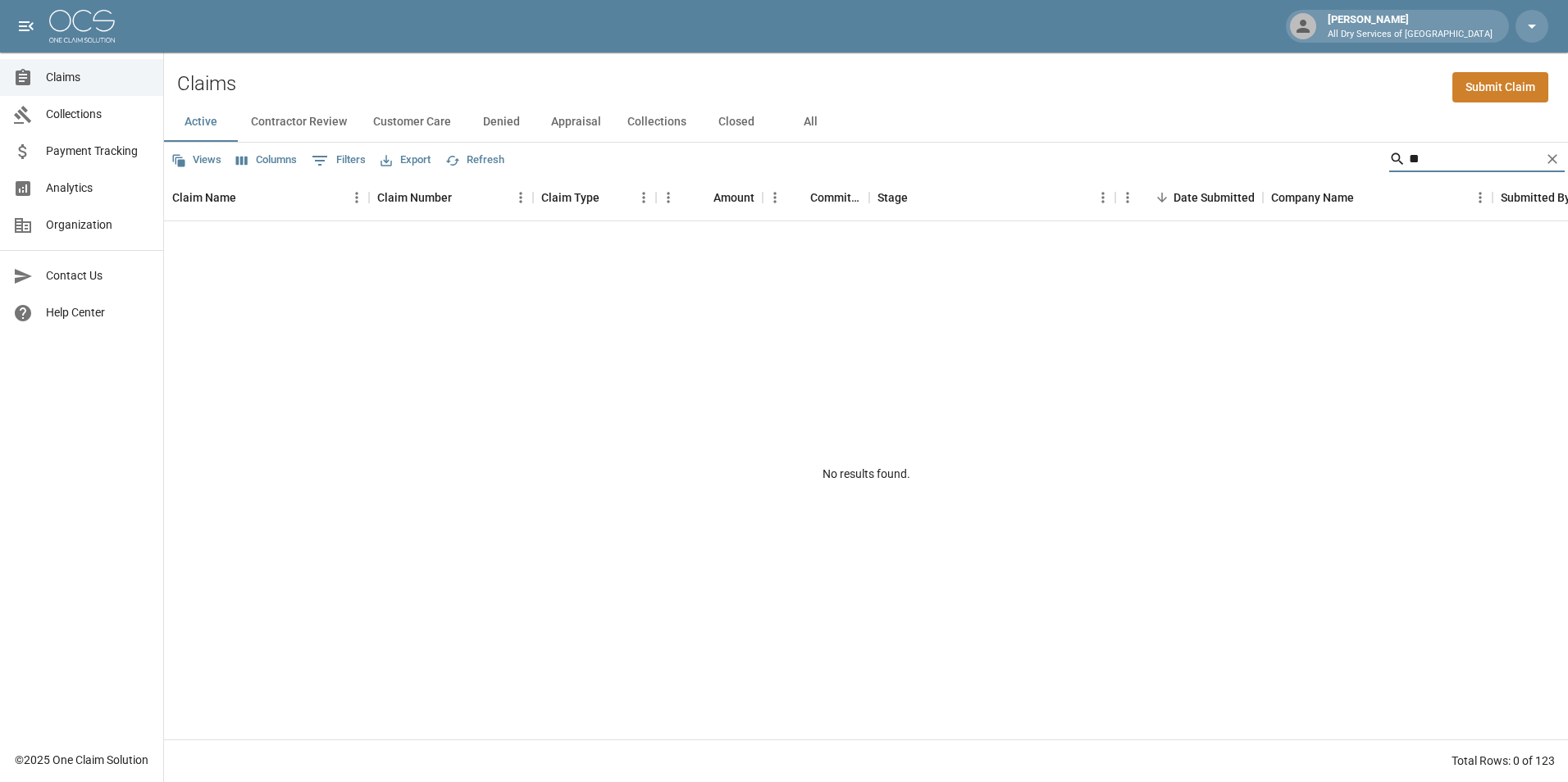
type input "*"
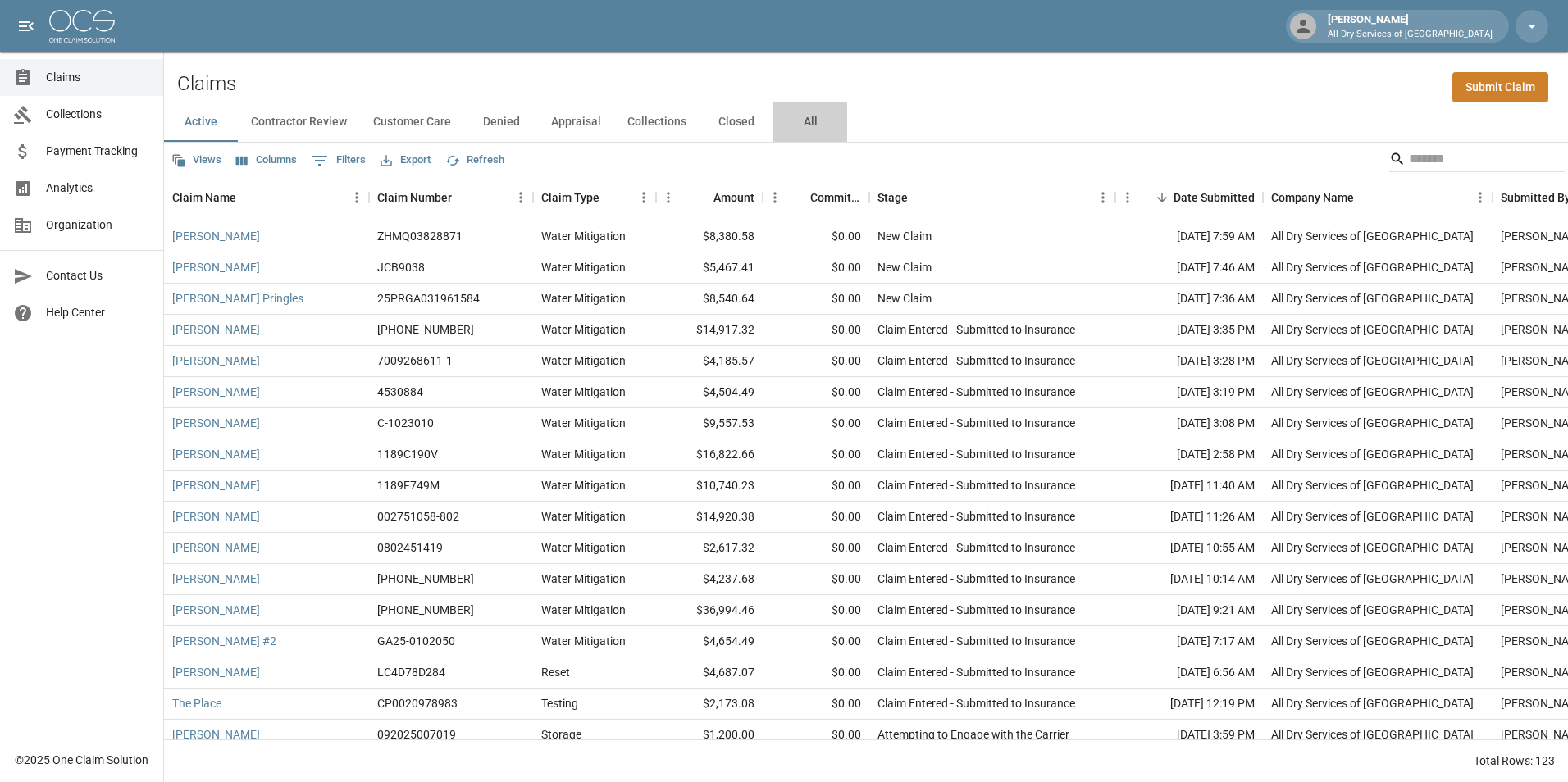
click at [812, 126] on button "All" at bounding box center [810, 122] width 74 height 40
click at [1426, 157] on input "Search" at bounding box center [1474, 158] width 131 height 26
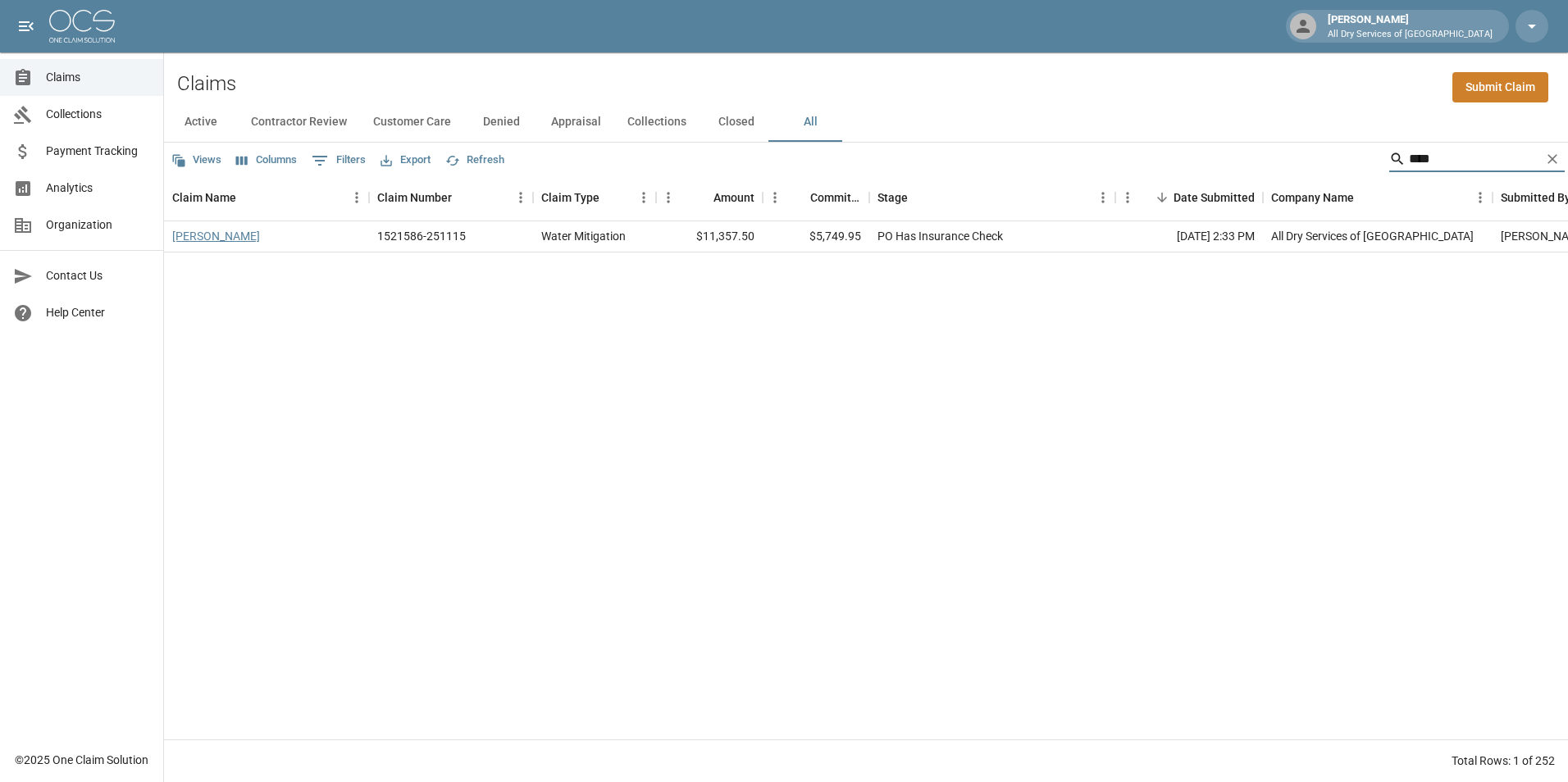
type input "****"
click at [214, 230] on link "[PERSON_NAME]" at bounding box center [217, 236] width 88 height 16
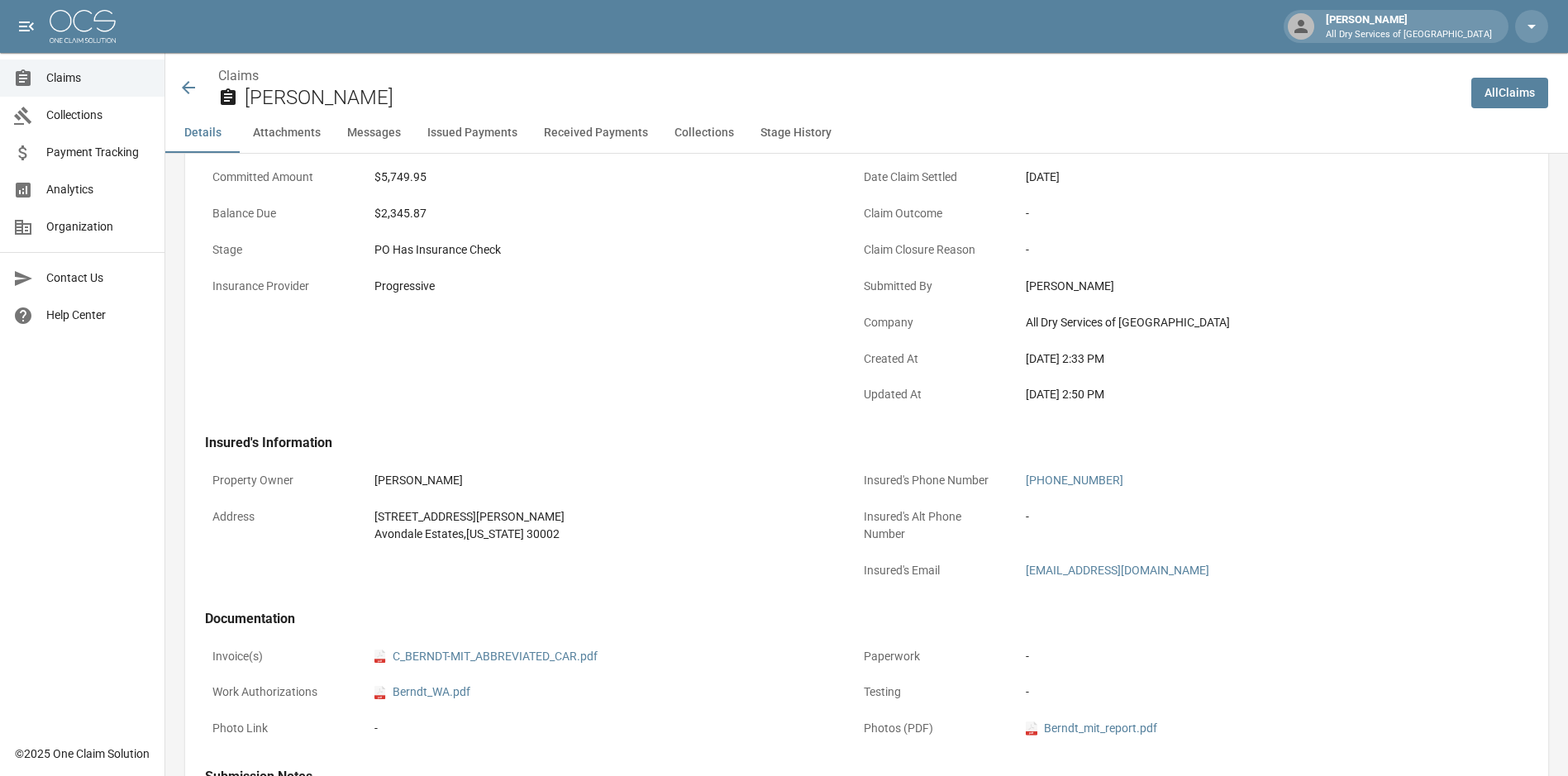
scroll to position [248, 0]
click at [74, 75] on span "Claims" at bounding box center [99, 78] width 105 height 17
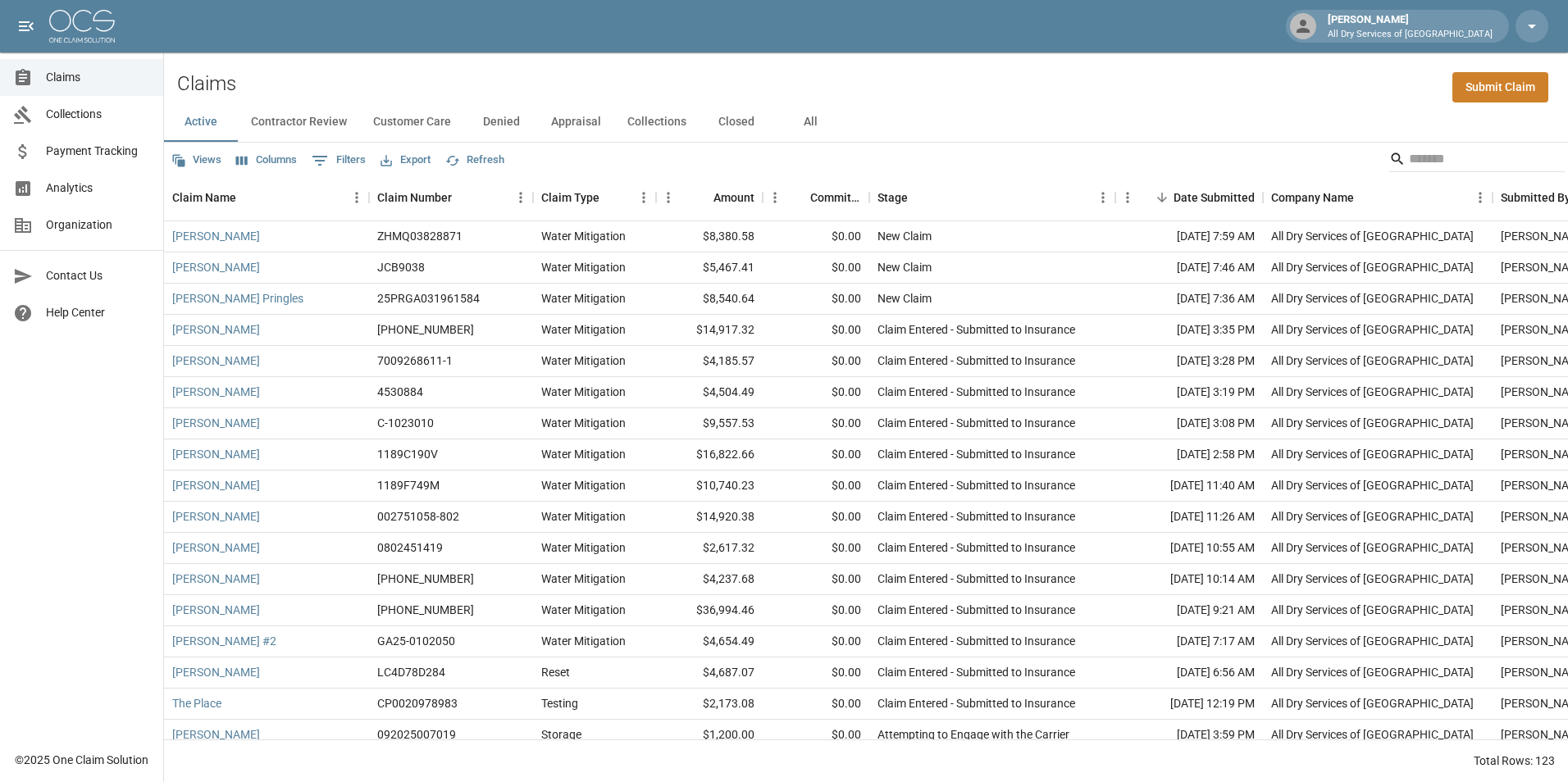
click at [86, 85] on span "Claims" at bounding box center [98, 77] width 104 height 17
click at [804, 120] on button "All" at bounding box center [810, 122] width 74 height 40
click at [1418, 158] on input "Search" at bounding box center [1474, 158] width 131 height 26
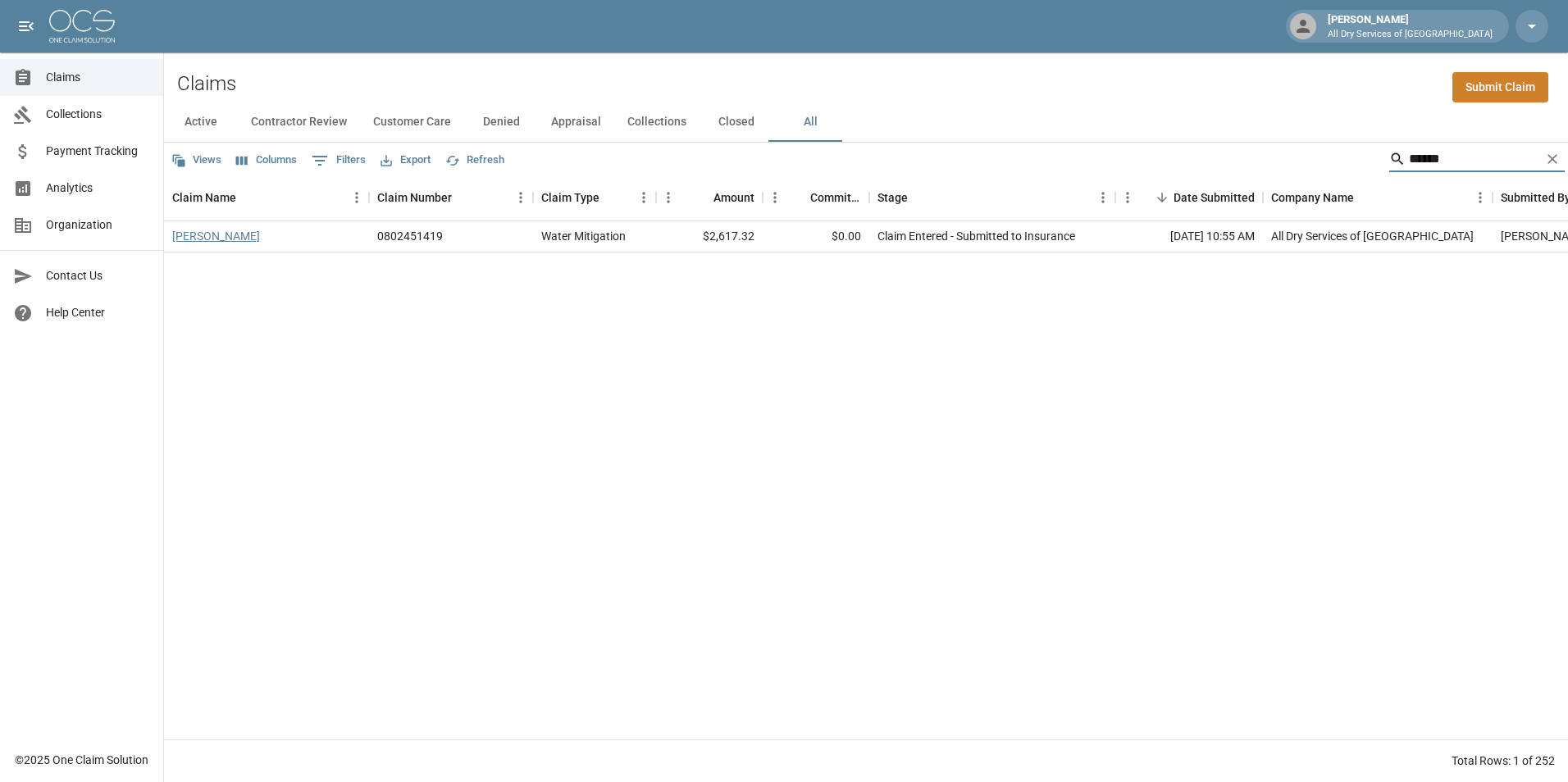
type input "******"
click at [224, 239] on link "[PERSON_NAME]" at bounding box center [217, 236] width 88 height 16
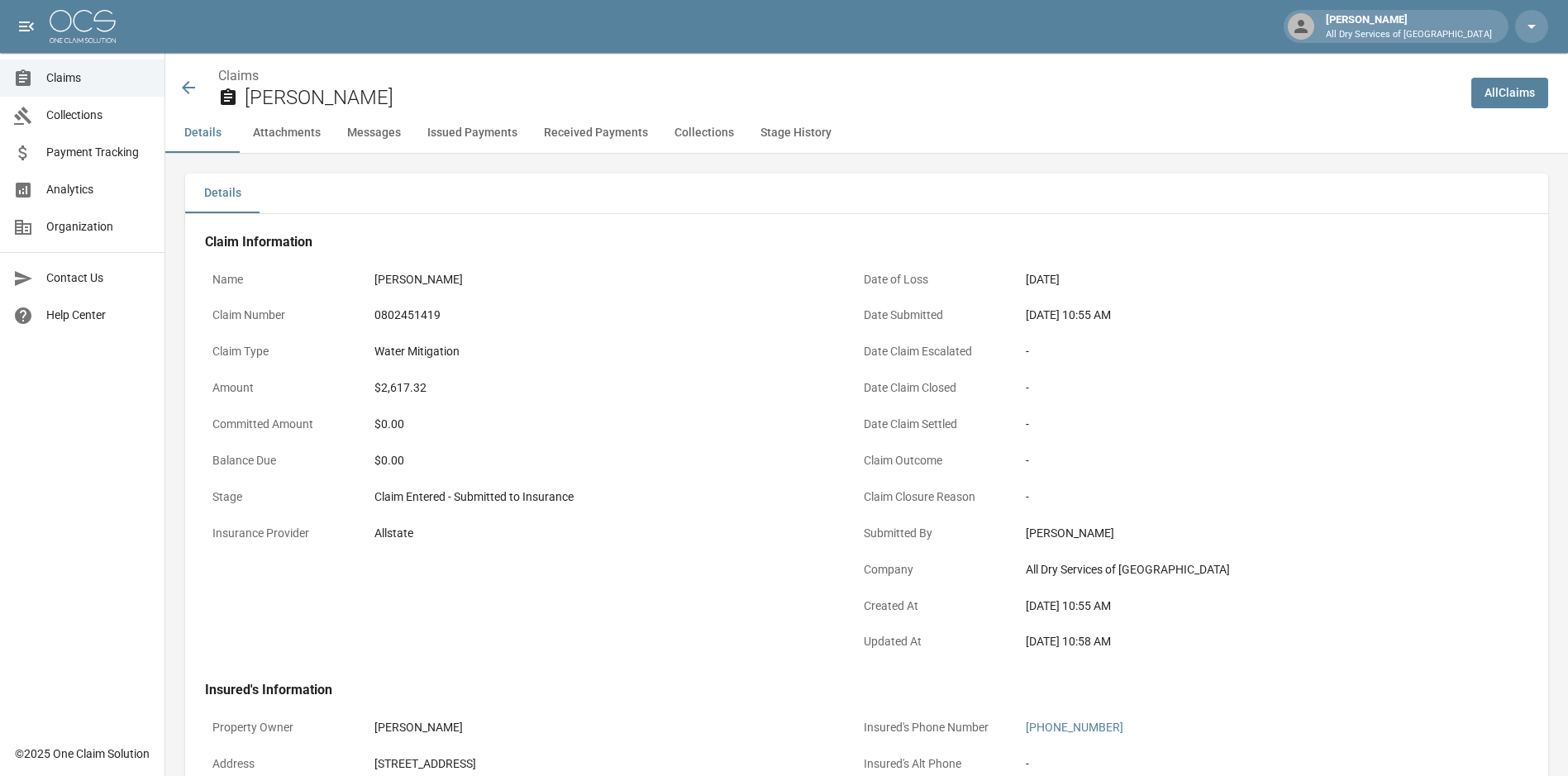
click at [65, 80] on span "Claims" at bounding box center [99, 78] width 105 height 17
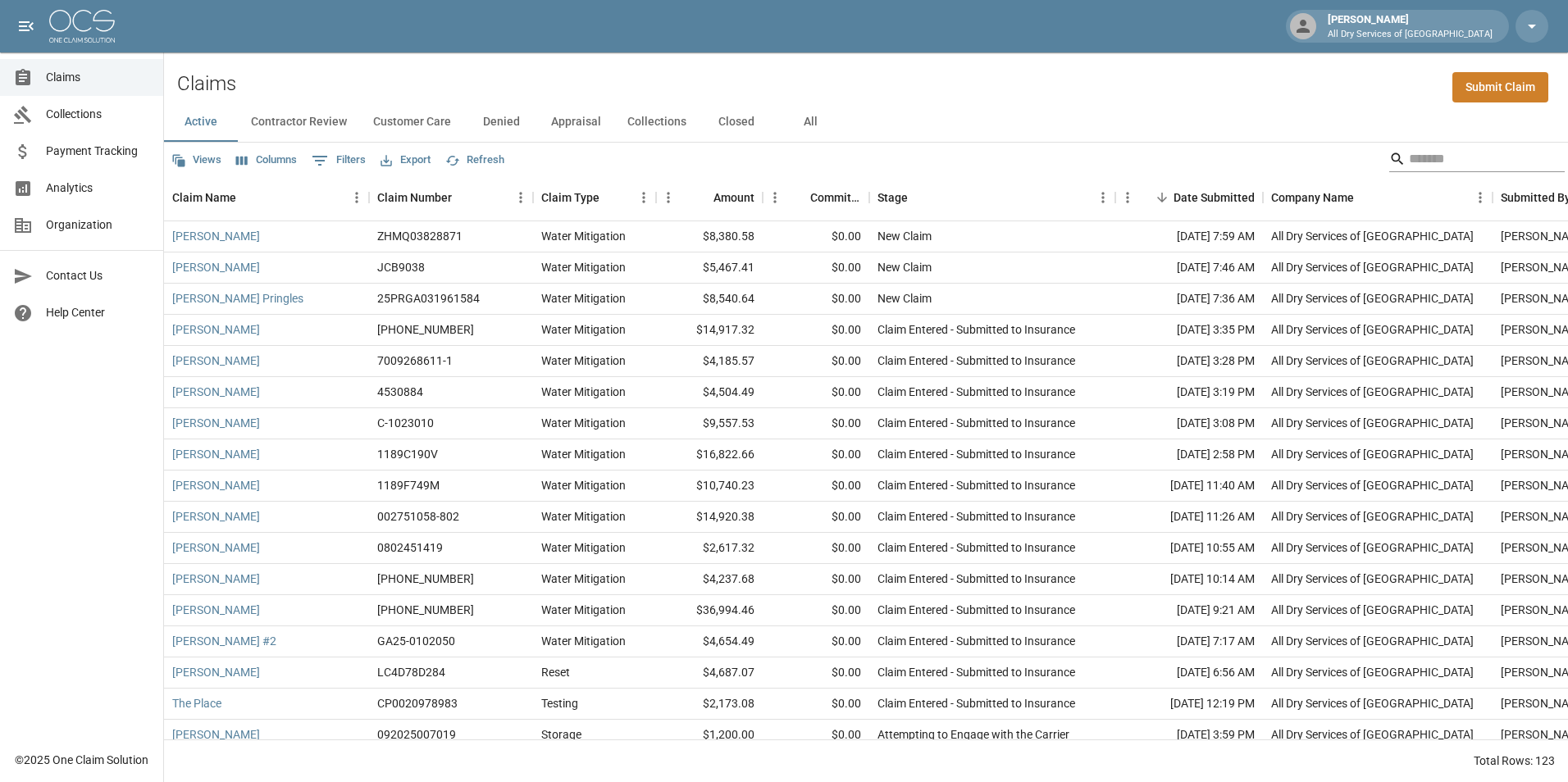
click at [1456, 159] on input "Search" at bounding box center [1474, 158] width 131 height 26
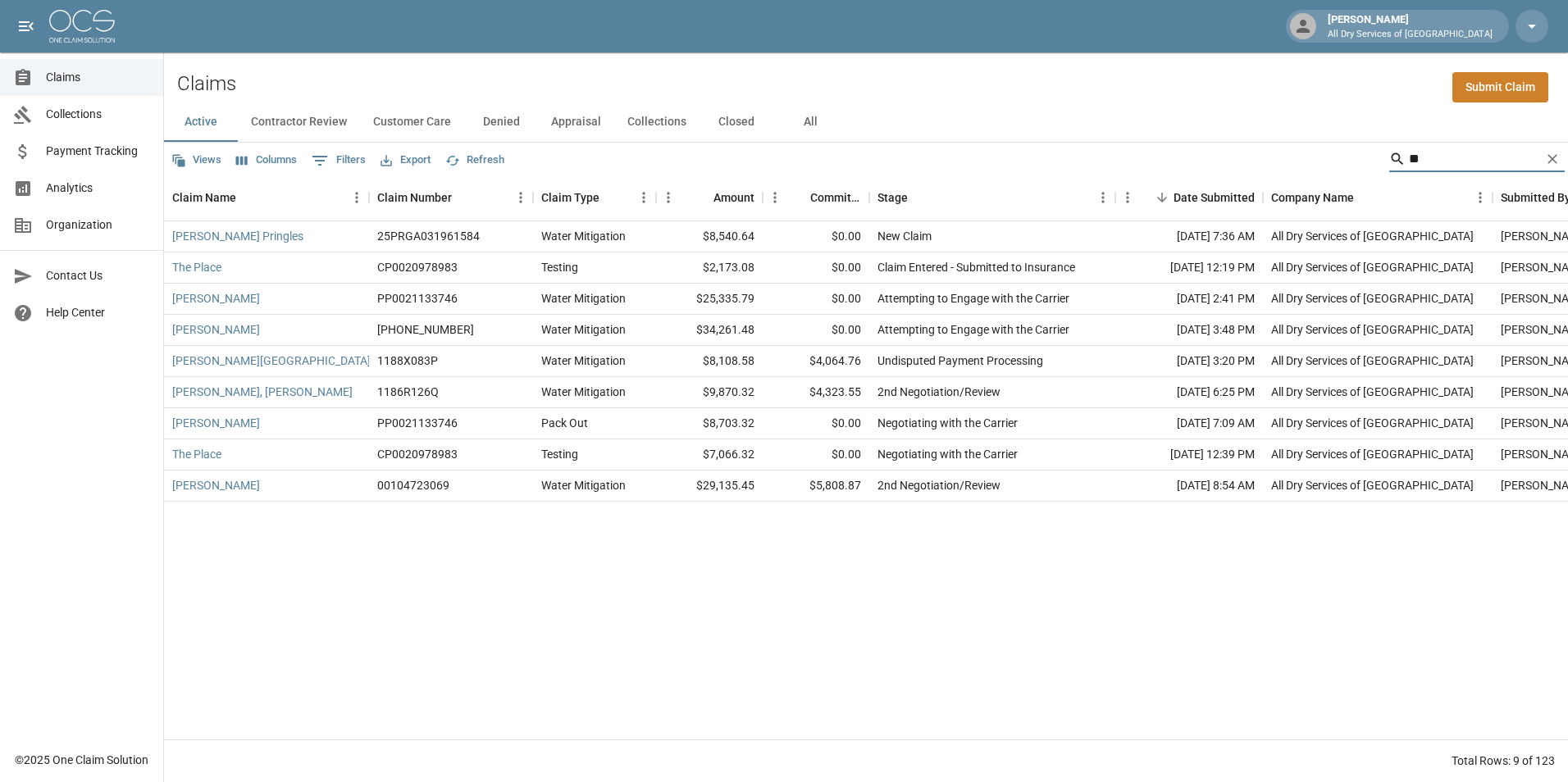
type input "*"
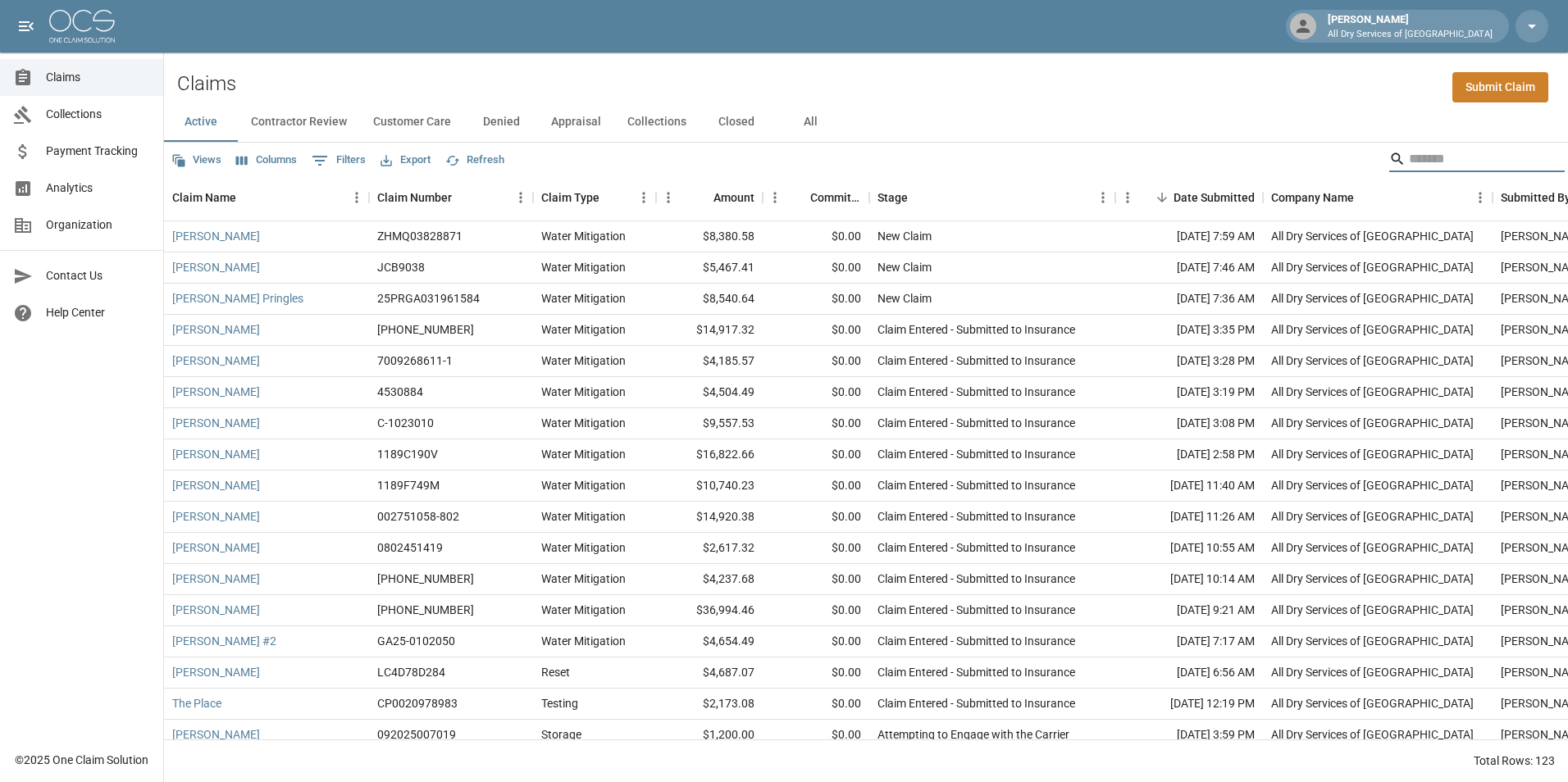
click at [1432, 165] on input "Search" at bounding box center [1474, 158] width 131 height 26
click at [814, 126] on button "All" at bounding box center [810, 122] width 74 height 40
click at [1409, 161] on input "Search" at bounding box center [1474, 158] width 131 height 26
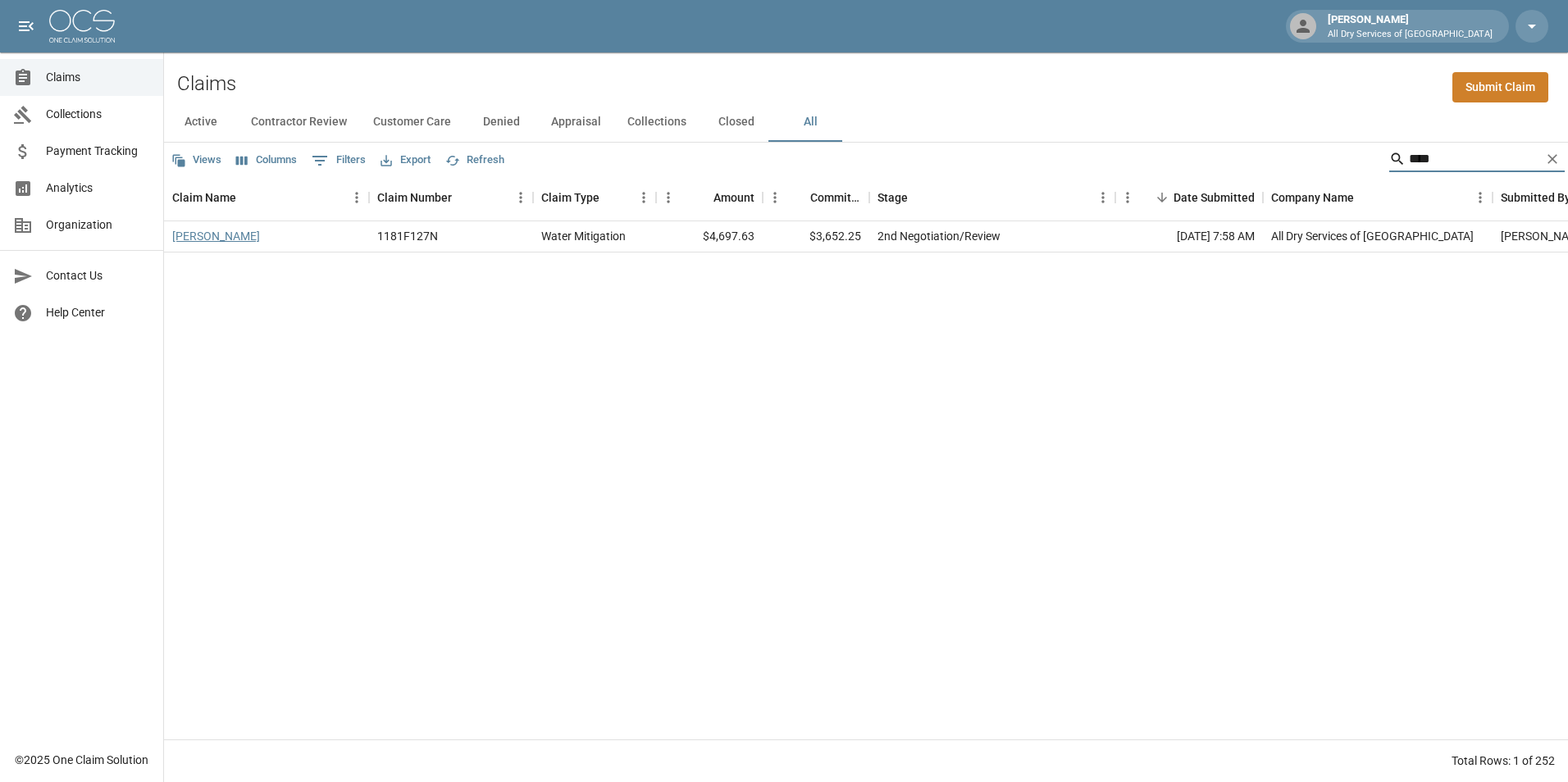
type input "****"
click at [219, 234] on link "[PERSON_NAME]" at bounding box center [217, 236] width 88 height 16
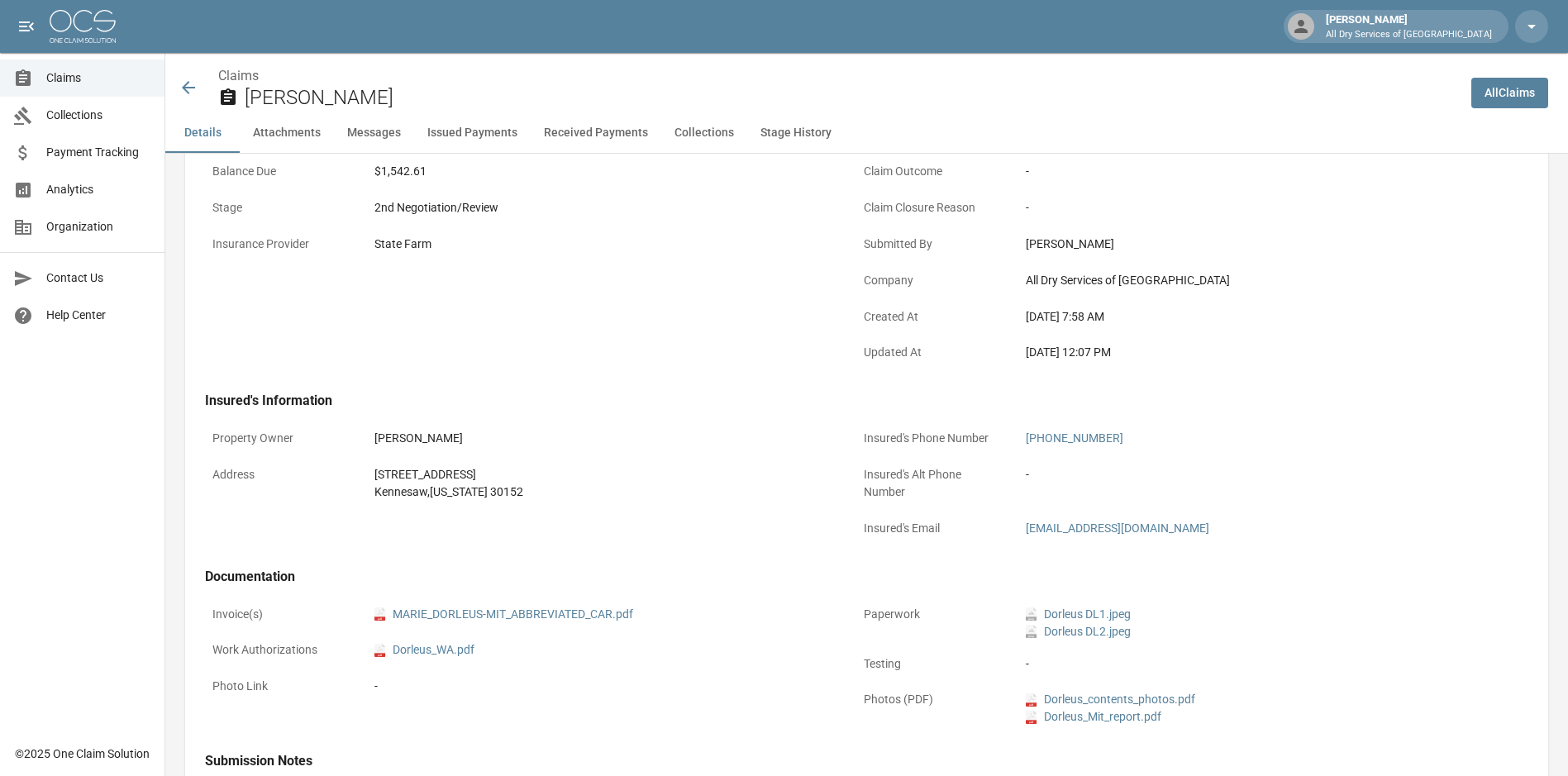
scroll to position [579, 0]
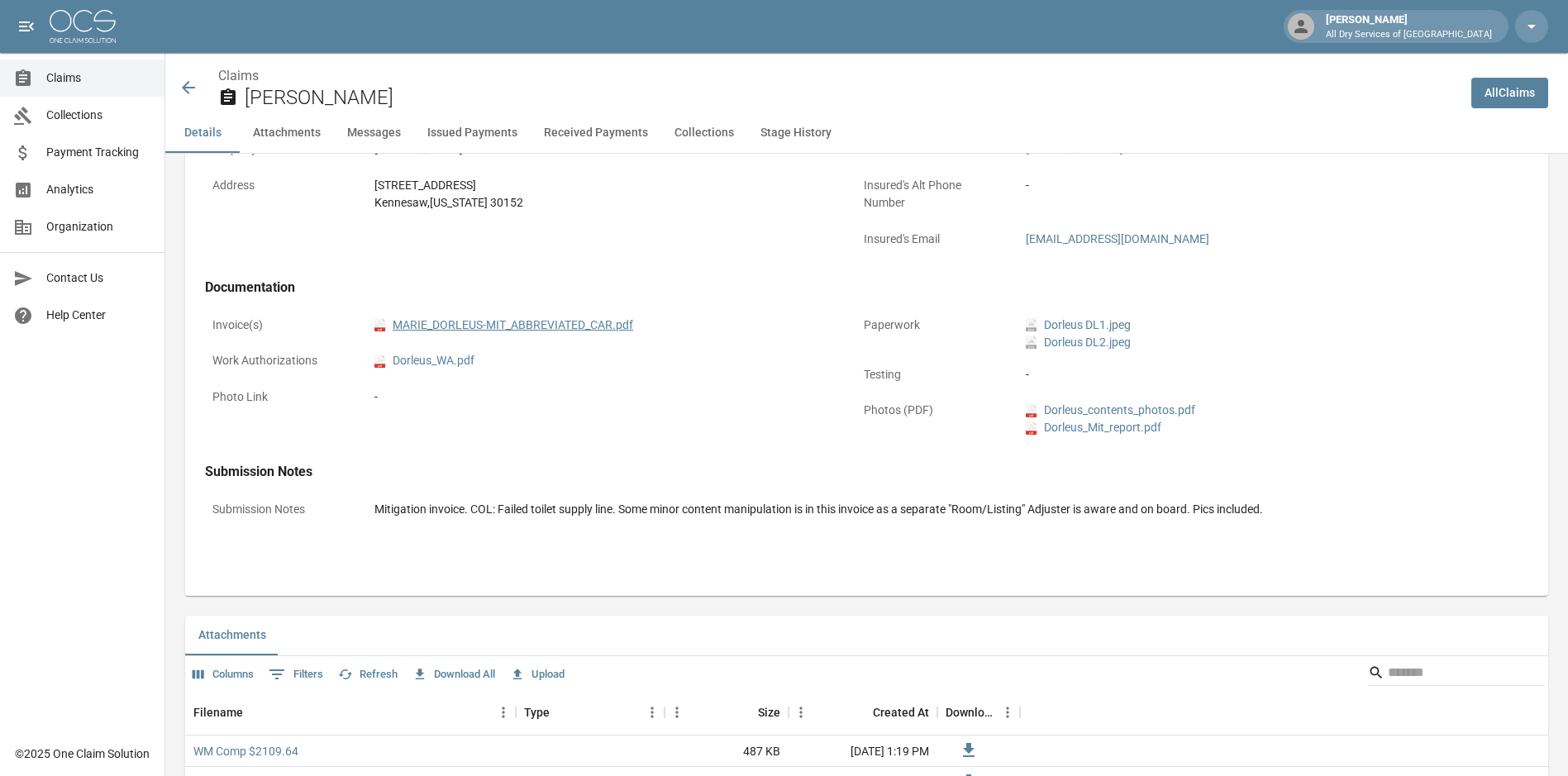
click at [553, 322] on link "pdf MARIE_DORLEUS-MIT_ABBREVIATED_CAR.pdf" at bounding box center [504, 324] width 259 height 17
click at [101, 83] on span "Claims" at bounding box center [99, 78] width 105 height 17
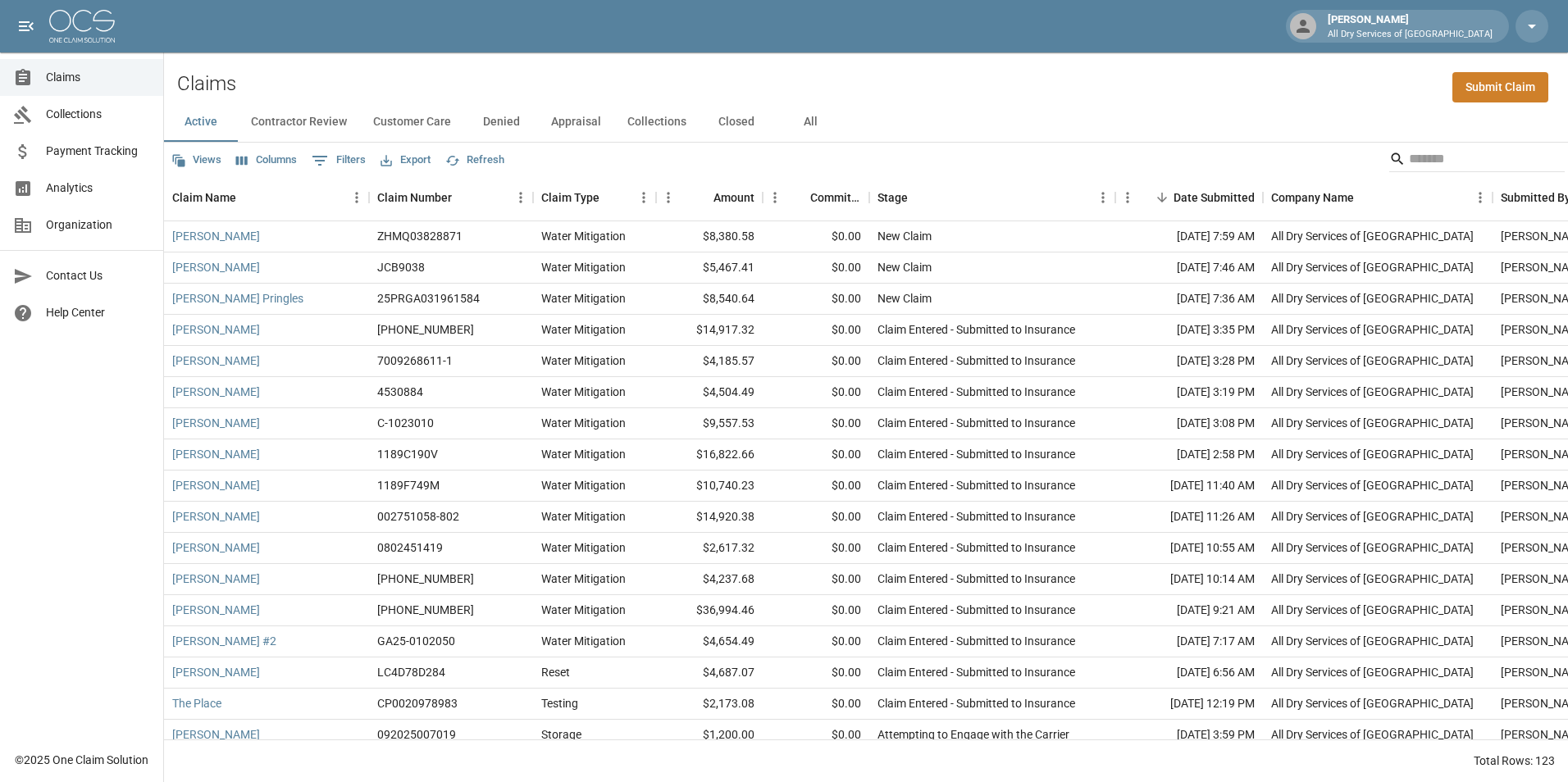
click at [799, 112] on button "All" at bounding box center [810, 122] width 74 height 40
click at [1057, 191] on div "Stage" at bounding box center [984, 197] width 213 height 46
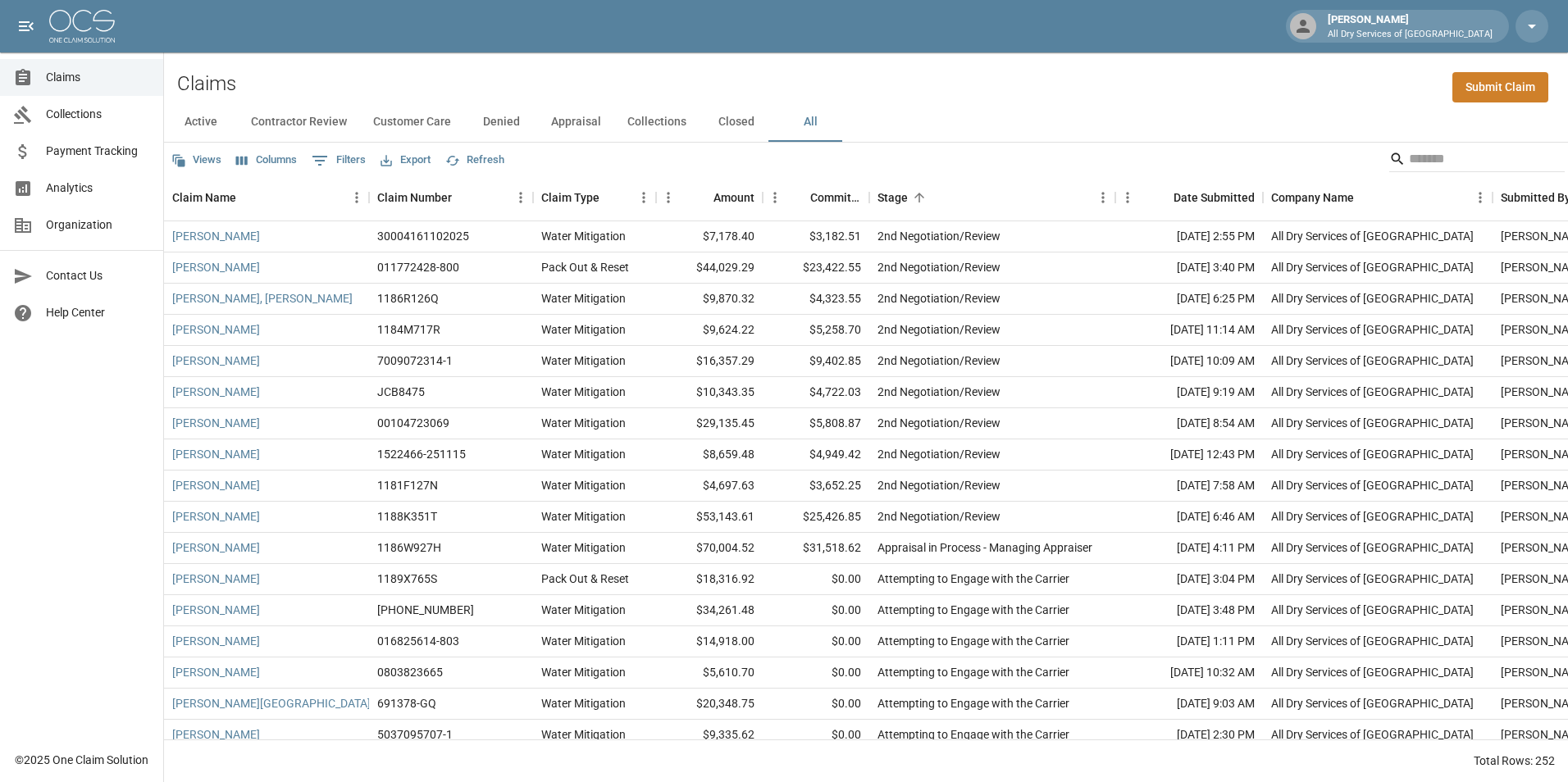
click at [947, 91] on div "Claims Submit Claim" at bounding box center [866, 77] width 1404 height 50
click at [920, 200] on icon "Sort" at bounding box center [919, 198] width 14 height 14
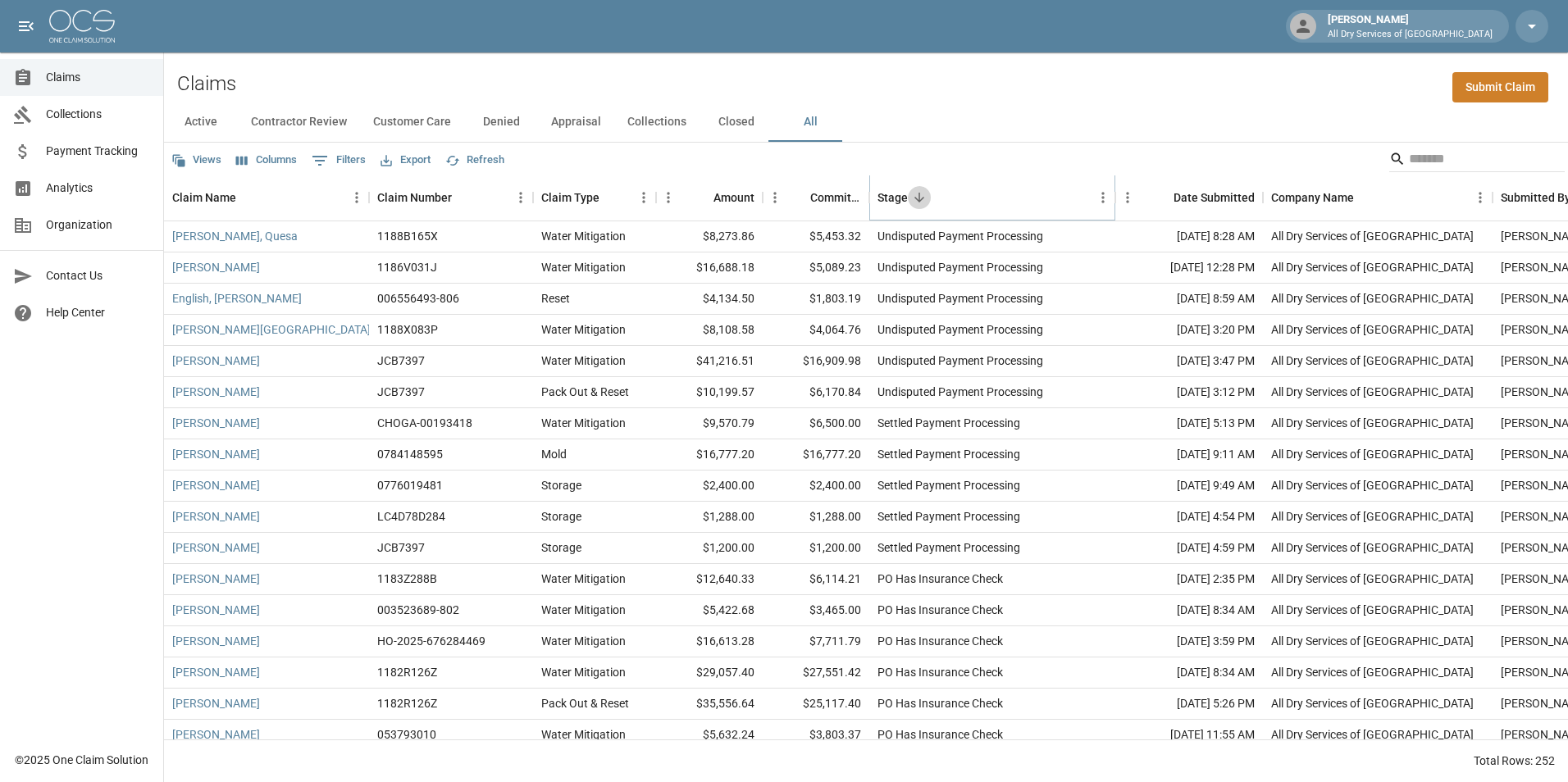
click at [925, 196] on icon "Sort" at bounding box center [919, 198] width 14 height 14
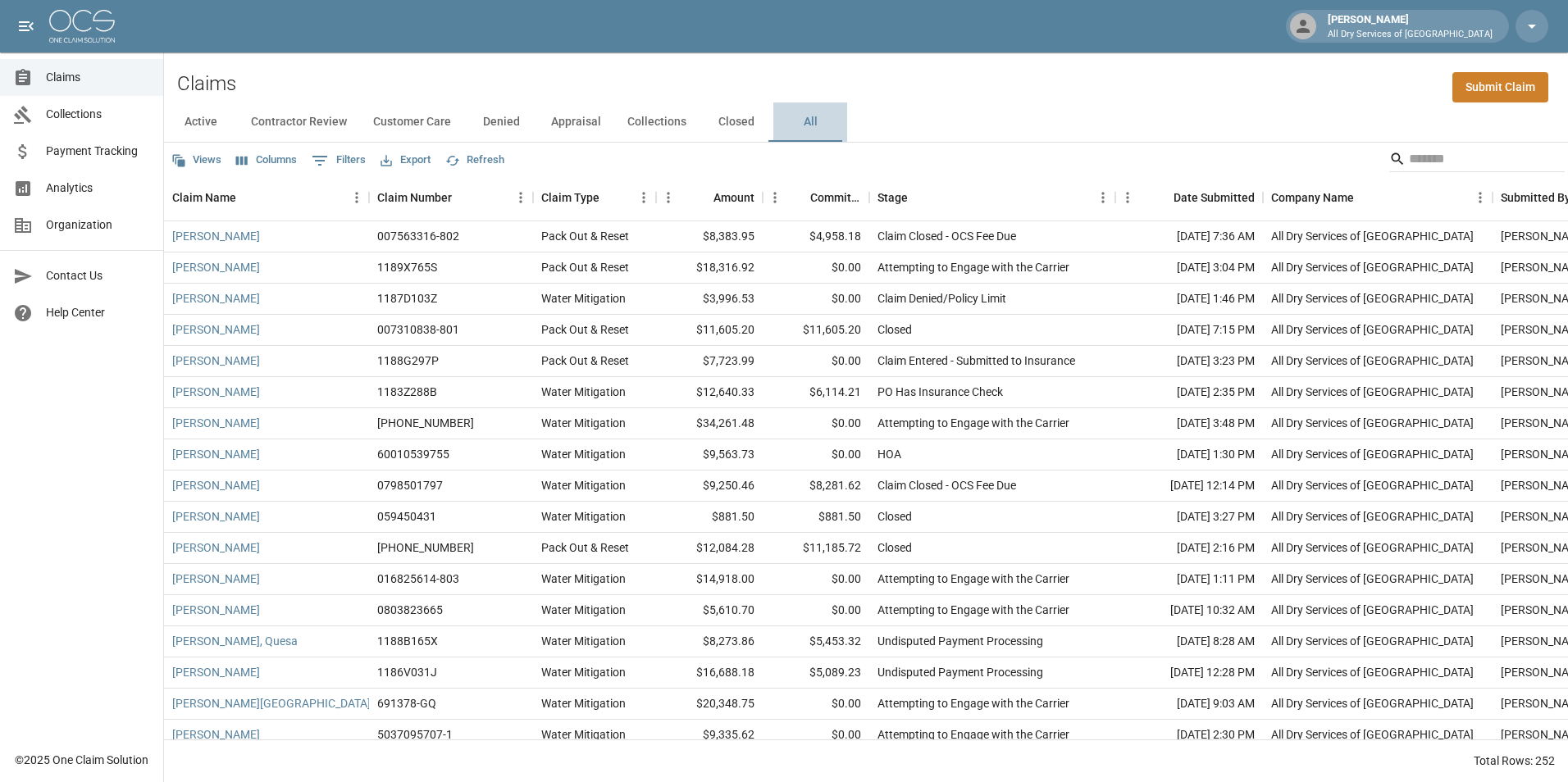
click at [807, 120] on button "All" at bounding box center [810, 122] width 74 height 40
click at [1098, 196] on icon "Menu" at bounding box center [1103, 198] width 16 height 16
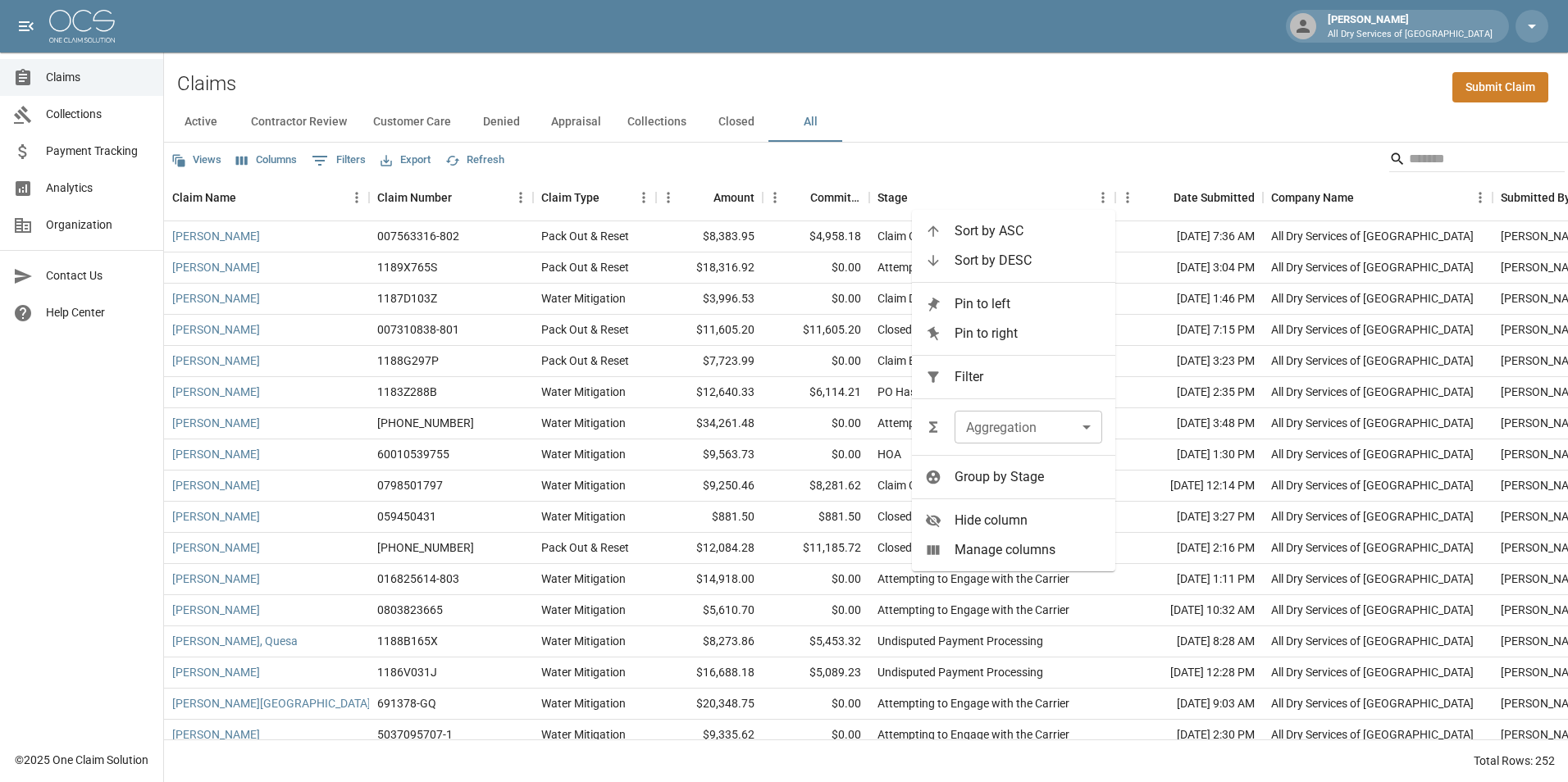
click at [1020, 102] on div "Active Contractor Review Customer Care Denied Appraisal Collections Closed All" at bounding box center [866, 122] width 1404 height 40
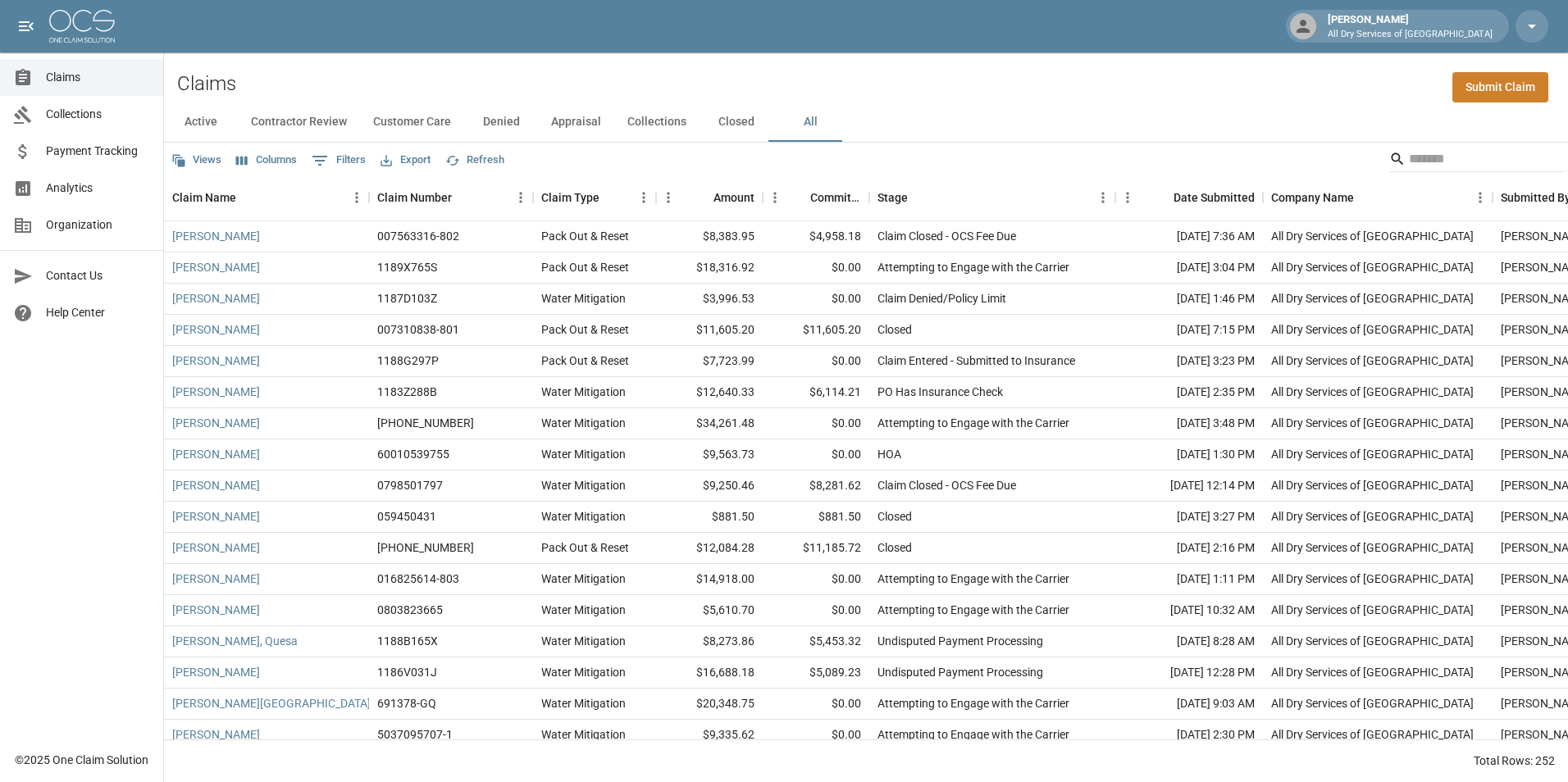
click at [1020, 102] on div "Active Contractor Review Customer Care Denied Appraisal Collections Closed All" at bounding box center [866, 122] width 1404 height 40
click at [727, 128] on button "Closed" at bounding box center [736, 122] width 74 height 40
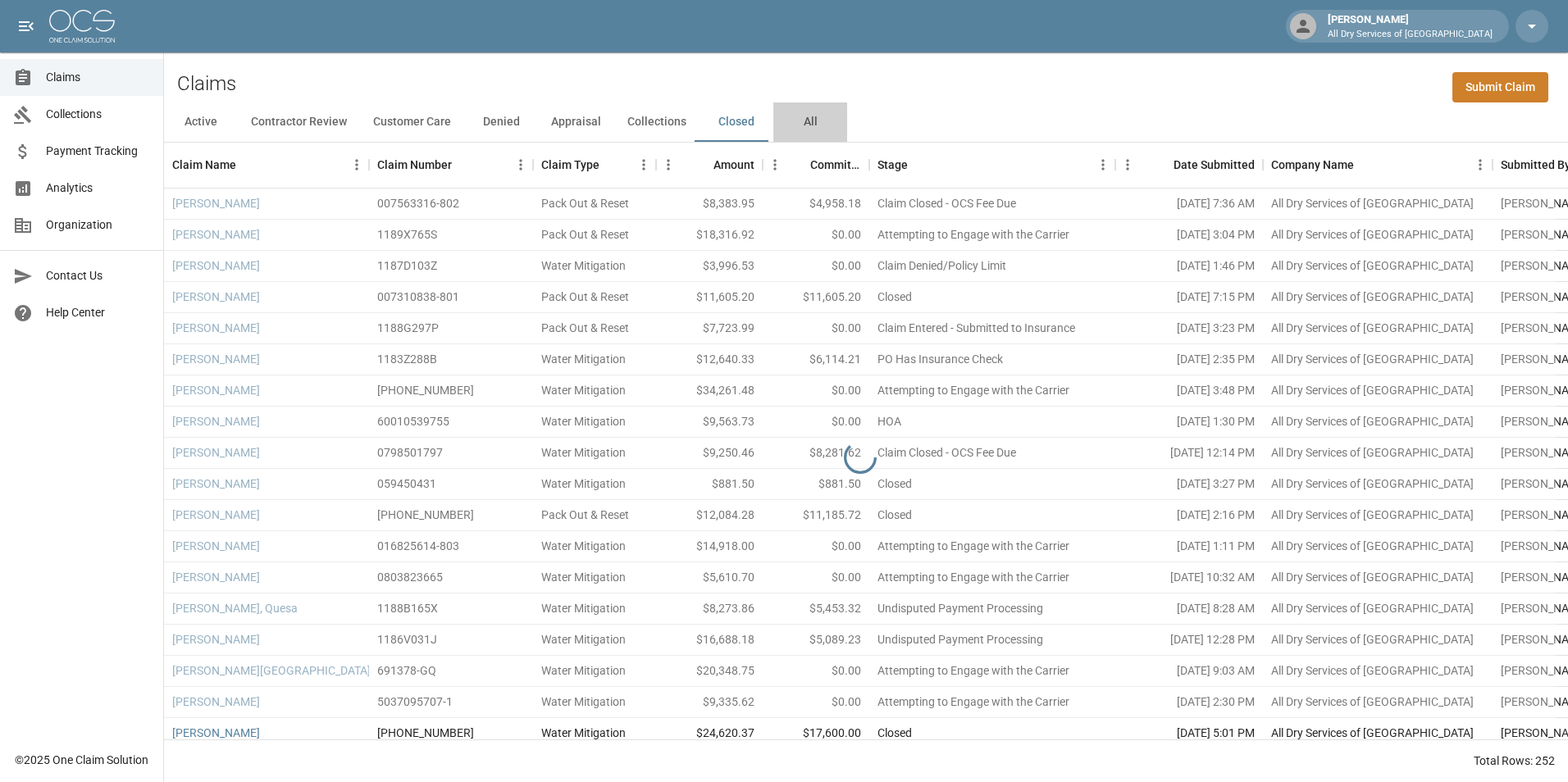
click at [808, 138] on button "All" at bounding box center [810, 122] width 74 height 40
click at [808, 118] on button "All" at bounding box center [810, 122] width 74 height 40
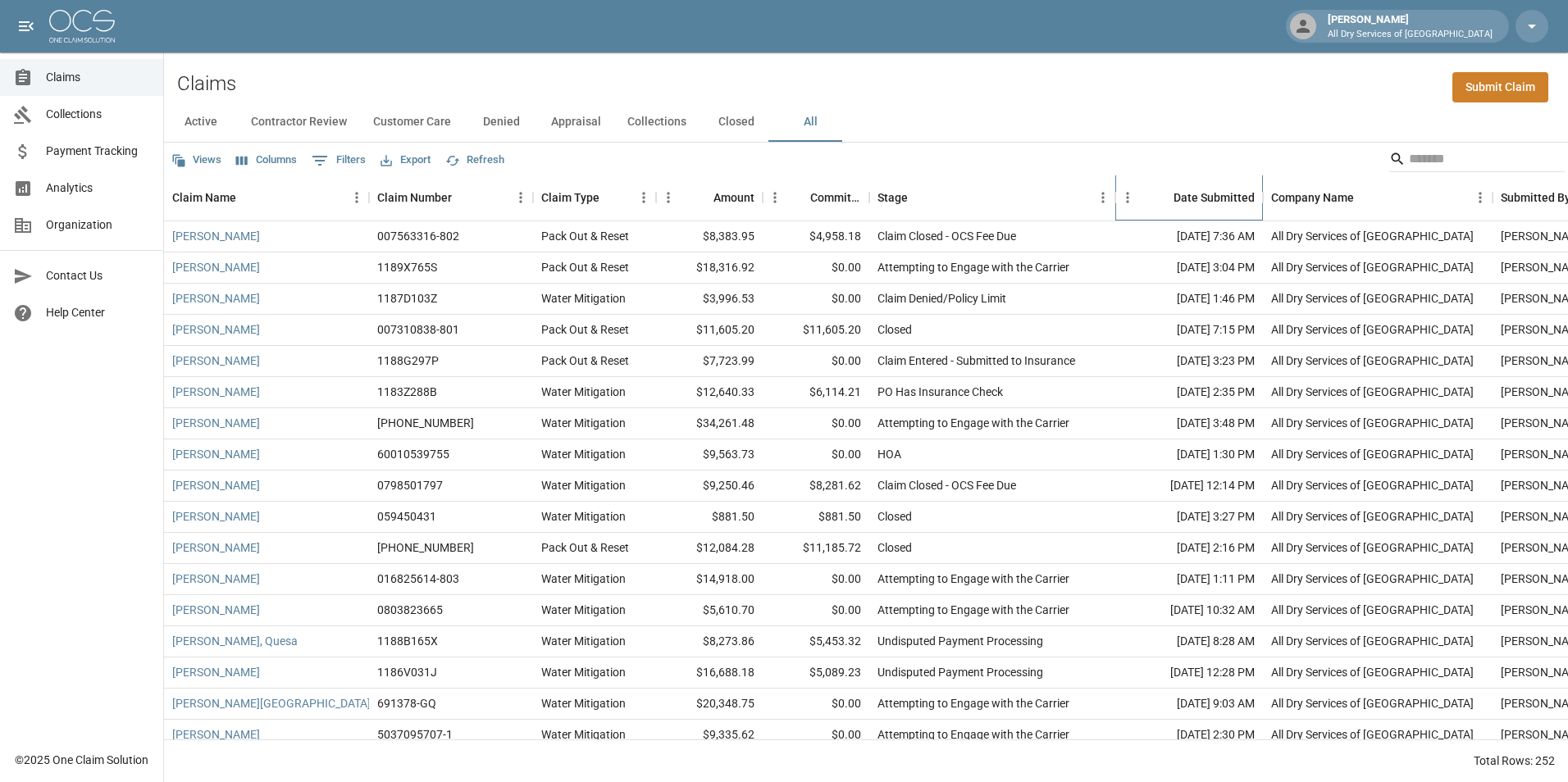
click at [1201, 208] on div "Date Submitted" at bounding box center [1214, 197] width 81 height 46
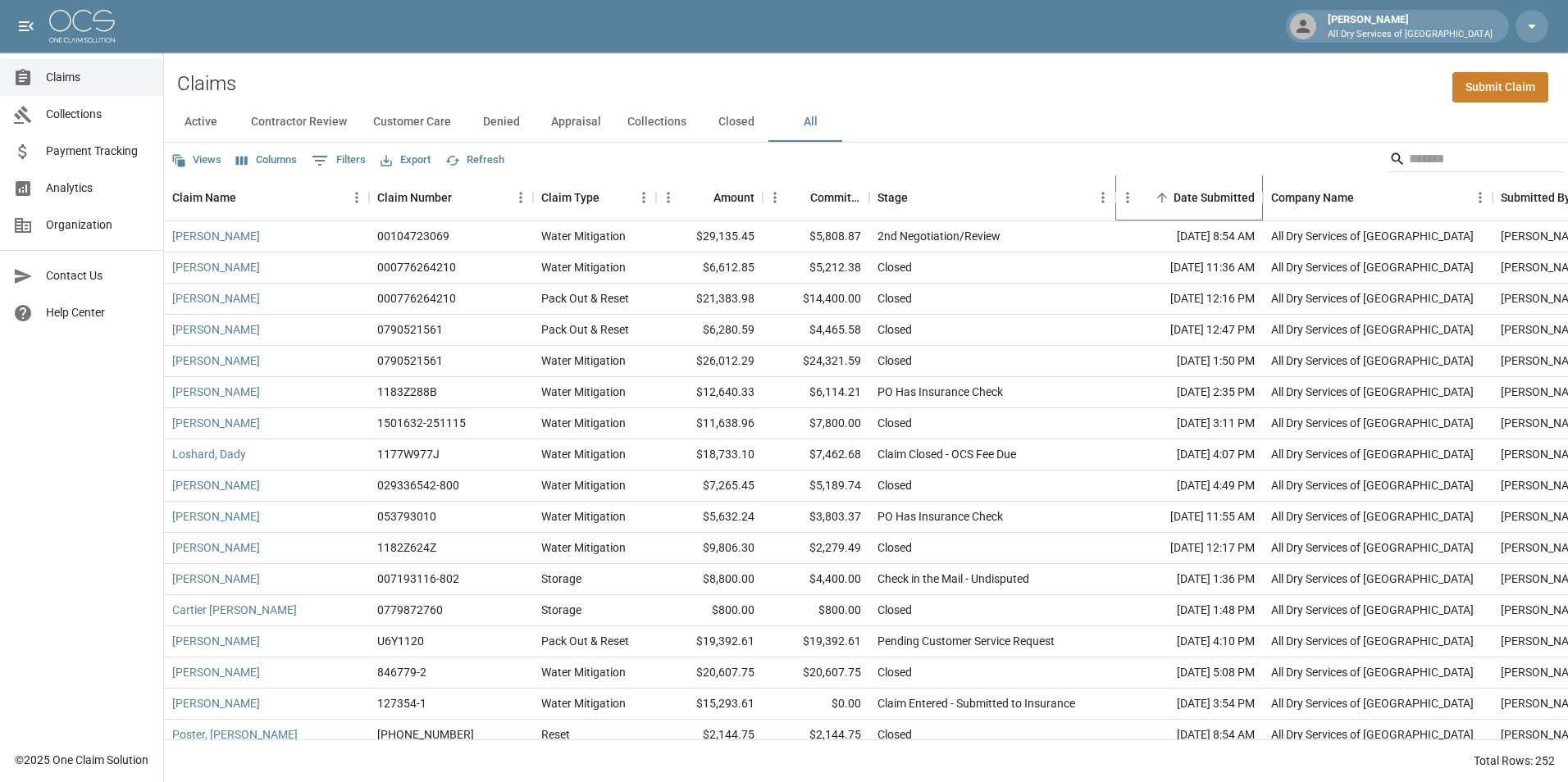
click at [1185, 191] on div "Date Submitted" at bounding box center [1214, 197] width 81 height 46
